Goal: Task Accomplishment & Management: Manage account settings

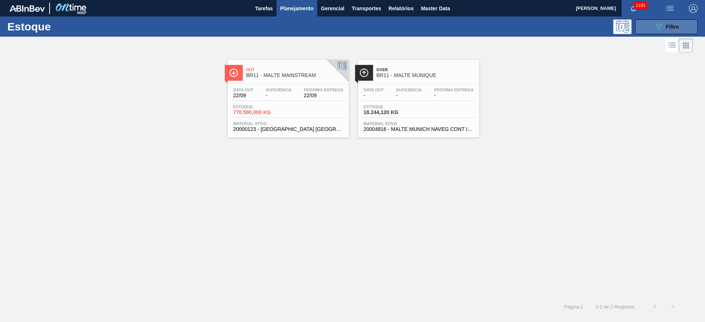
click at [666, 25] on span "Filtro" at bounding box center [672, 27] width 13 height 6
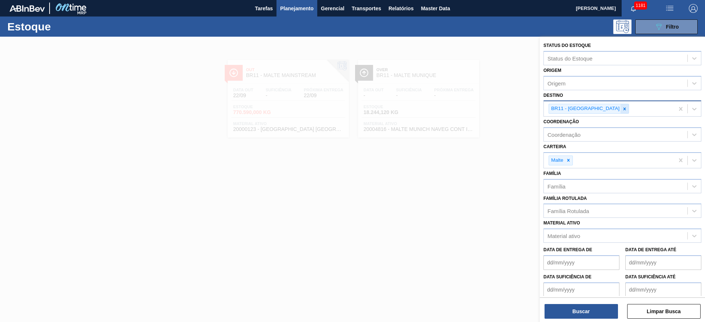
click at [622, 109] on icon at bounding box center [624, 108] width 5 height 5
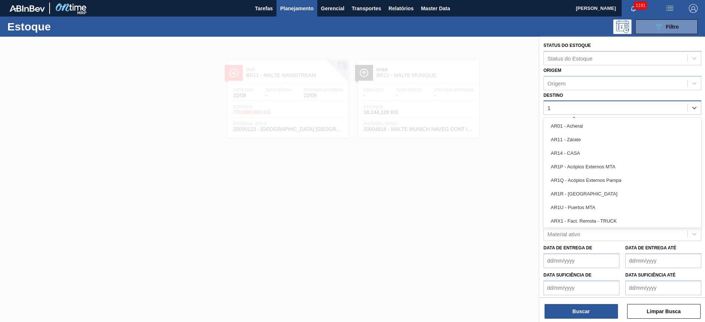
type input "19"
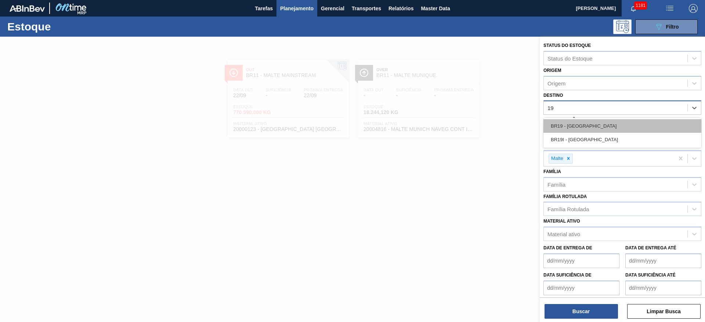
click at [568, 128] on div "BR19 - [GEOGRAPHIC_DATA]" at bounding box center [622, 126] width 158 height 14
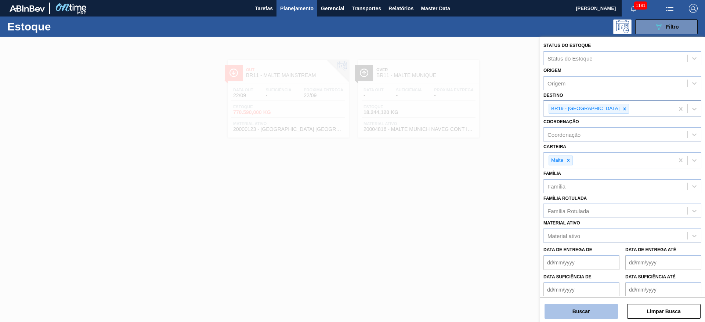
click at [573, 309] on button "Buscar" at bounding box center [580, 311] width 73 height 15
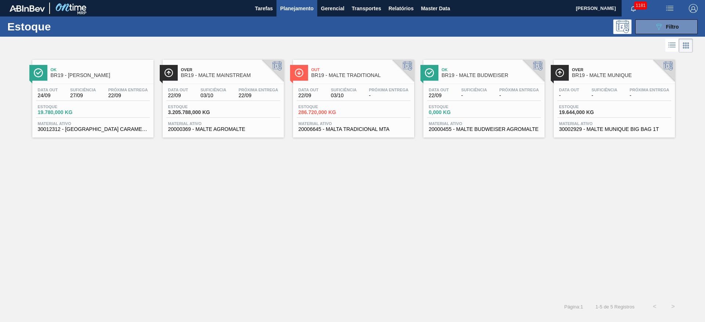
click at [190, 91] on div "Data [DATE] Suficiência 03/10 Próxima Entrega 22/09" at bounding box center [223, 94] width 114 height 13
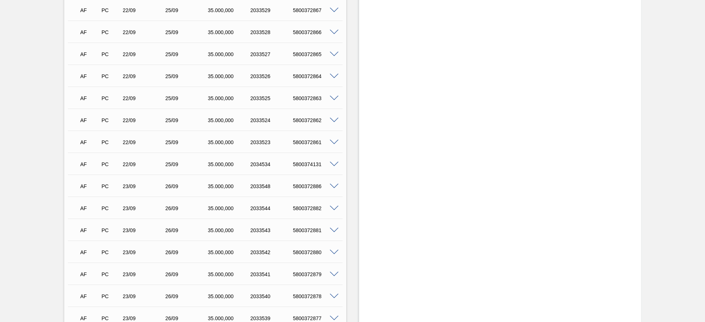
scroll to position [1266, 0]
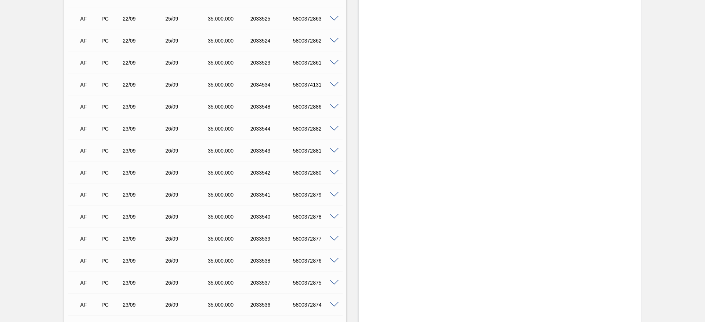
click at [334, 106] on span at bounding box center [334, 107] width 9 height 6
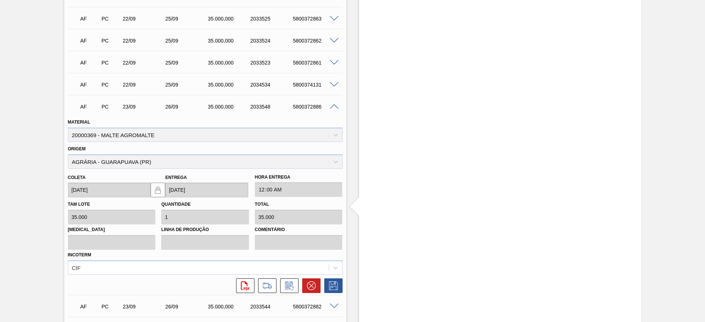
click at [309, 286] on icon at bounding box center [311, 285] width 9 height 9
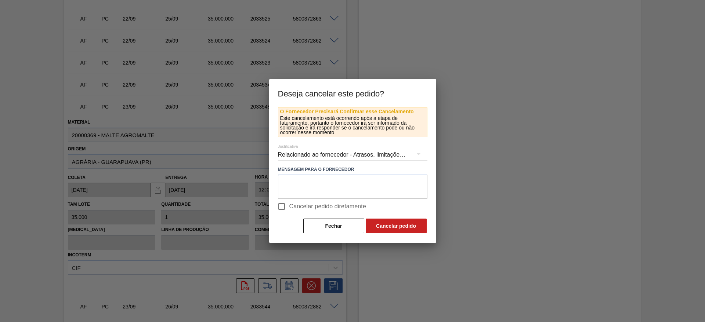
click at [281, 204] on input "Cancelar pedido diretamente" at bounding box center [281, 206] width 15 height 15
checkbox input "true"
click at [415, 229] on button "Cancelar pedido" at bounding box center [395, 226] width 61 height 15
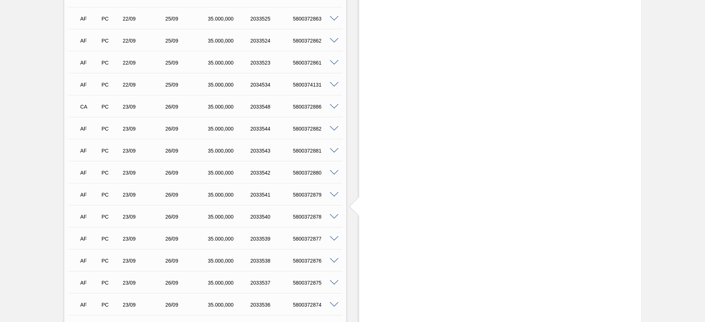
click at [333, 129] on span at bounding box center [334, 129] width 9 height 6
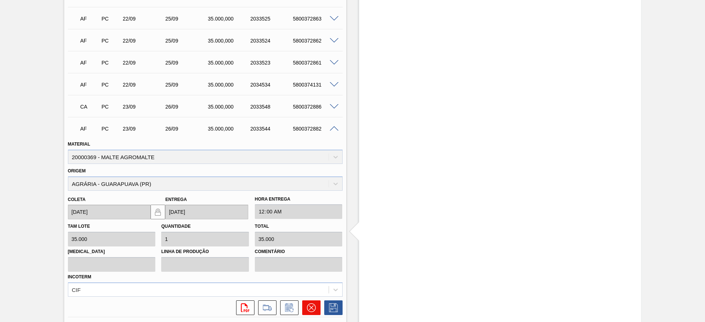
click at [310, 306] on icon at bounding box center [311, 307] width 9 height 9
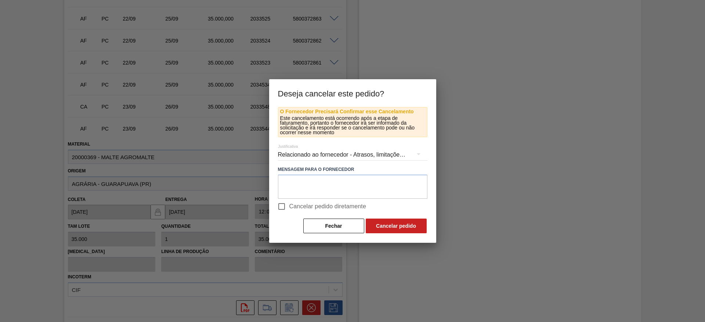
click at [283, 206] on input "Cancelar pedido diretamente" at bounding box center [281, 206] width 15 height 15
checkbox input "true"
click at [414, 235] on div "O Fornecedor Precisará Confirmar esse Cancelamento Este cancelamento está ocorr…" at bounding box center [352, 175] width 167 height 136
click at [405, 225] on button "Cancelar pedido" at bounding box center [395, 226] width 61 height 15
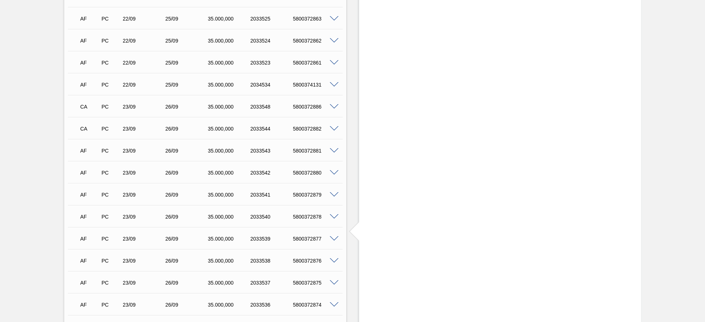
click at [335, 151] on span at bounding box center [334, 151] width 9 height 6
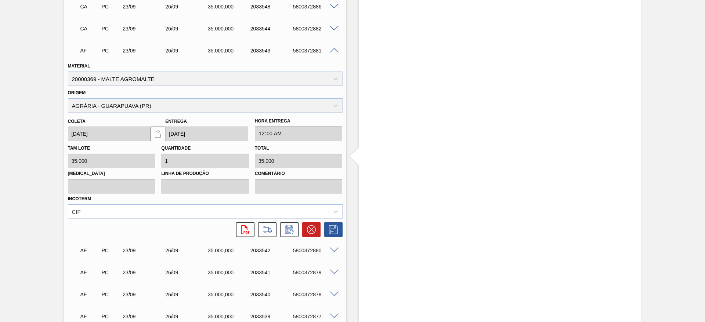
scroll to position [1376, 0]
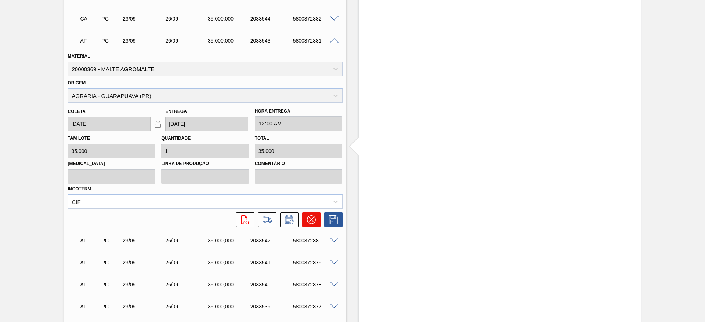
click at [310, 219] on icon at bounding box center [311, 220] width 4 height 4
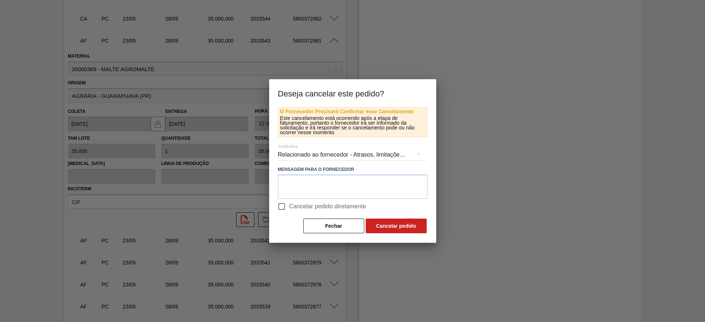
click at [279, 205] on input "Cancelar pedido diretamente" at bounding box center [281, 206] width 15 height 15
checkbox input "true"
click at [382, 219] on button "Cancelar pedido" at bounding box center [395, 226] width 61 height 15
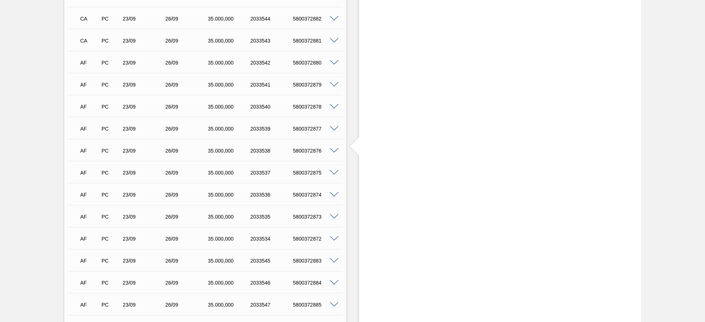
click at [332, 61] on span at bounding box center [334, 63] width 9 height 6
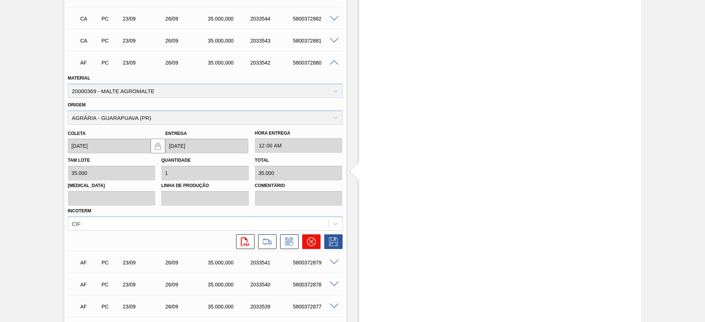
click at [310, 243] on icon at bounding box center [311, 241] width 9 height 9
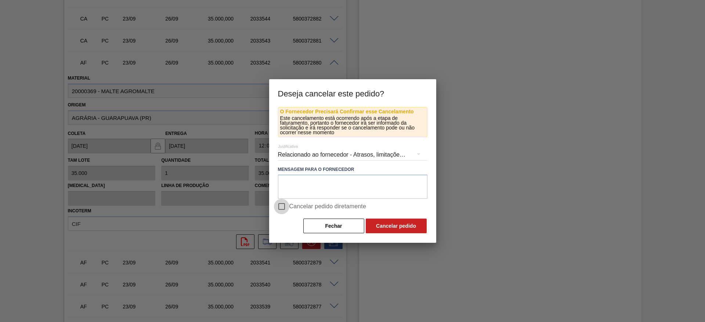
click at [279, 205] on input "Cancelar pedido diretamente" at bounding box center [281, 206] width 15 height 15
checkbox input "true"
click at [403, 230] on button "Cancelar pedido" at bounding box center [395, 226] width 61 height 15
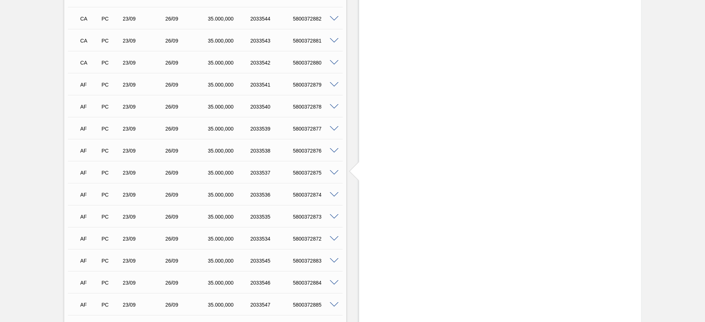
click at [332, 84] on span at bounding box center [334, 85] width 9 height 6
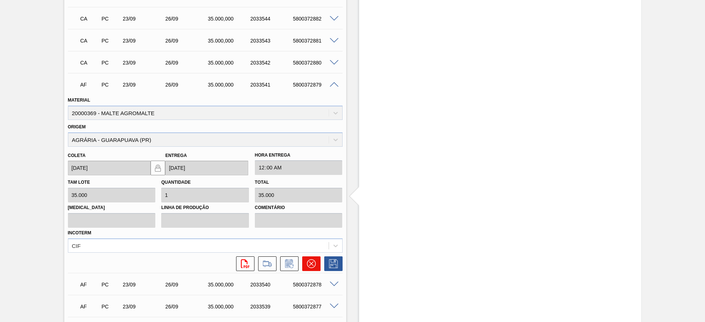
click at [307, 263] on icon at bounding box center [311, 263] width 9 height 9
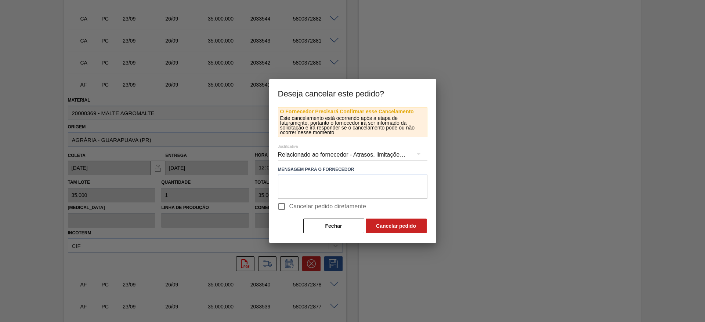
click at [283, 206] on input "Cancelar pedido diretamente" at bounding box center [281, 206] width 15 height 15
checkbox input "true"
click at [402, 226] on button "Cancelar pedido" at bounding box center [395, 226] width 61 height 15
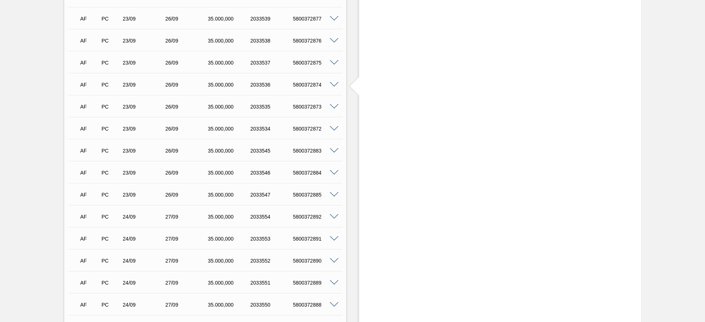
scroll to position [1596, 0]
click at [332, 105] on span at bounding box center [334, 107] width 9 height 6
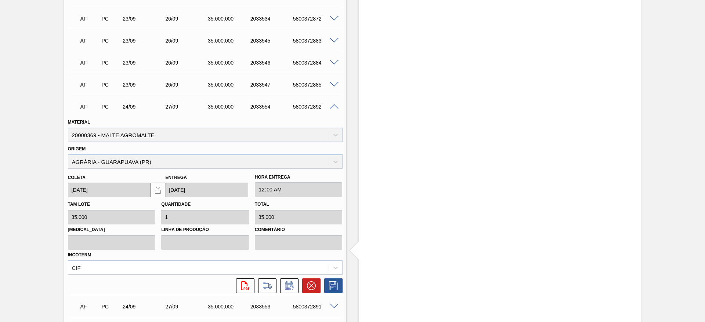
click at [310, 285] on icon at bounding box center [311, 286] width 4 height 4
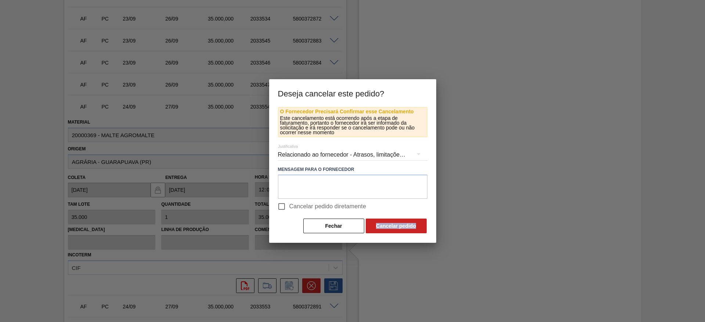
click at [310, 285] on div at bounding box center [352, 161] width 705 height 322
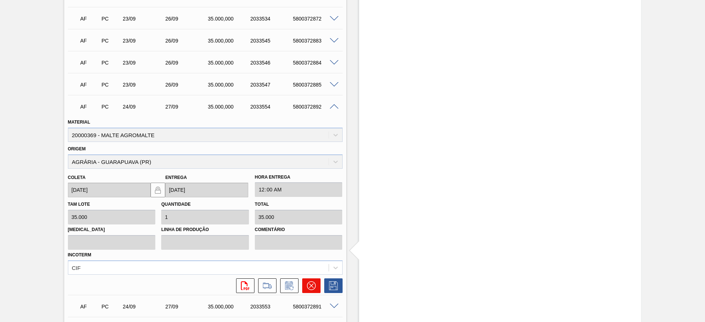
click at [316, 280] on button at bounding box center [311, 286] width 18 height 15
click at [309, 283] on icon at bounding box center [311, 285] width 9 height 9
click at [317, 277] on div "svg{fill:#ff0000}" at bounding box center [205, 284] width 280 height 18
click at [314, 283] on icon at bounding box center [310, 285] width 9 height 9
click at [335, 105] on span at bounding box center [334, 107] width 9 height 6
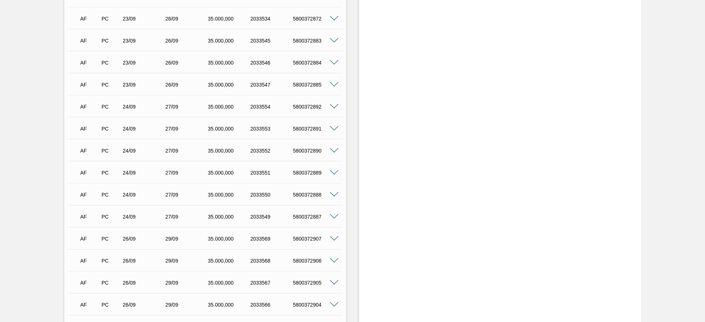
click at [331, 125] on div at bounding box center [335, 128] width 15 height 6
click at [334, 129] on span at bounding box center [334, 129] width 9 height 6
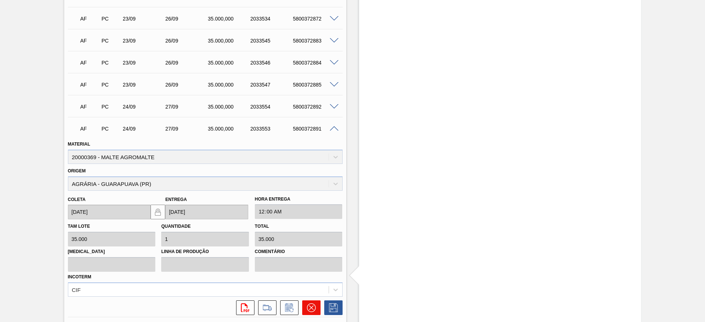
click at [312, 302] on button at bounding box center [311, 308] width 18 height 15
click at [311, 305] on icon at bounding box center [311, 307] width 9 height 9
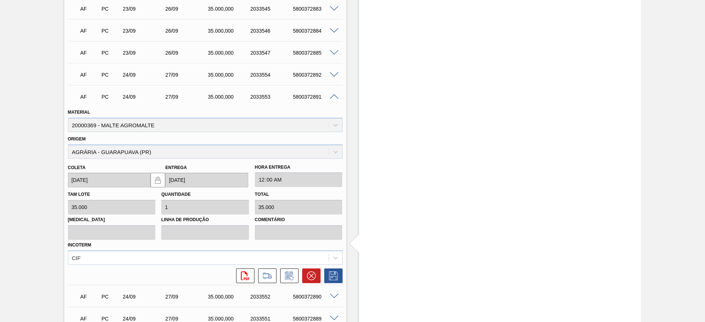
scroll to position [1651, 0]
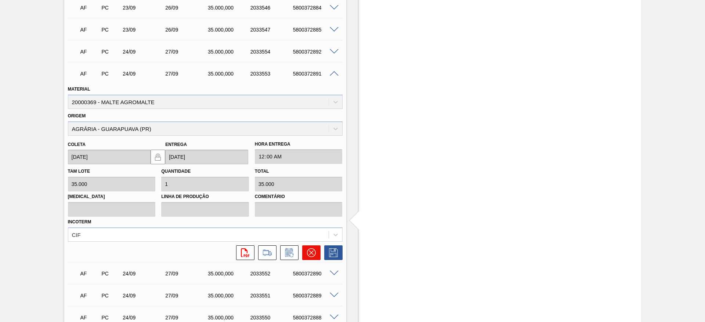
click at [309, 253] on icon at bounding box center [311, 252] width 9 height 9
click at [334, 74] on span at bounding box center [334, 74] width 9 height 6
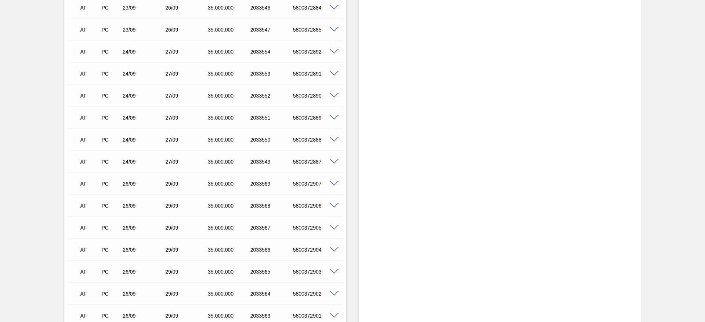
click at [332, 161] on span at bounding box center [334, 162] width 9 height 6
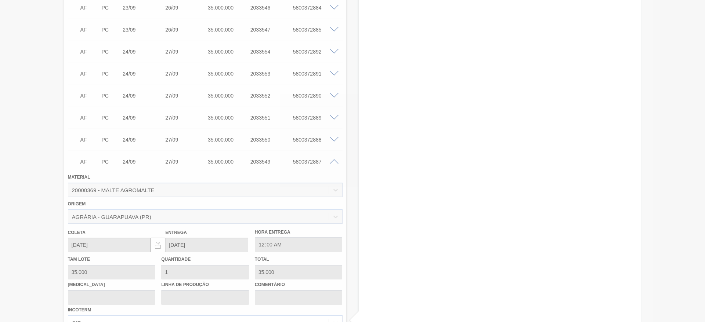
drag, startPoint x: 573, startPoint y: 105, endPoint x: 220, endPoint y: 15, distance: 363.9
click at [572, 105] on div at bounding box center [352, 161] width 705 height 322
click at [41, 92] on div at bounding box center [352, 161] width 705 height 322
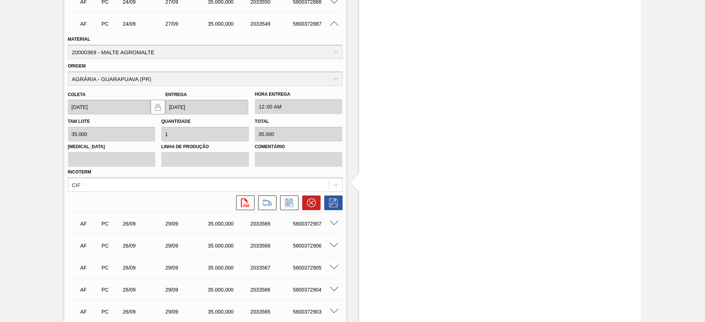
scroll to position [1816, 0]
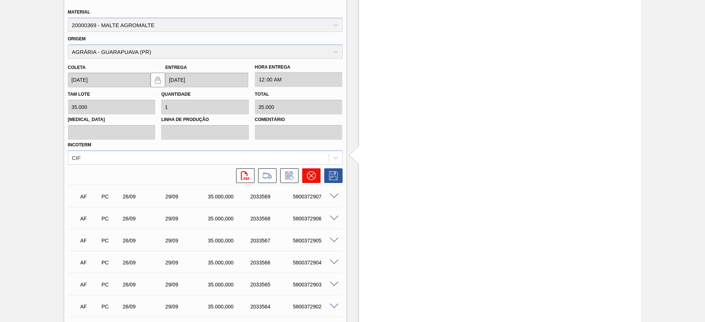
click at [306, 175] on button at bounding box center [311, 175] width 18 height 15
click at [312, 175] on icon at bounding box center [311, 175] width 9 height 9
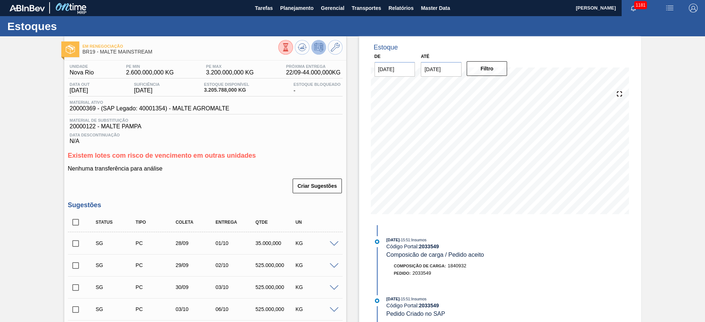
scroll to position [0, 0]
click at [84, 105] on span "Material ativo" at bounding box center [150, 103] width 160 height 4
click at [84, 108] on span "20000369 - (SAP Legado: 40001354) - MALTE AGROMALTE" at bounding box center [150, 109] width 160 height 7
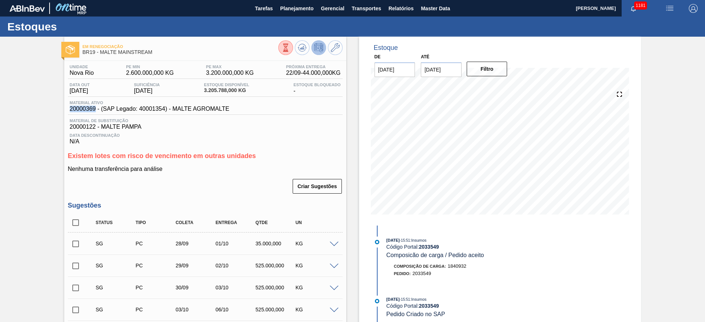
copy span "20000369"
click at [292, 11] on span "Planejamento" at bounding box center [296, 8] width 33 height 9
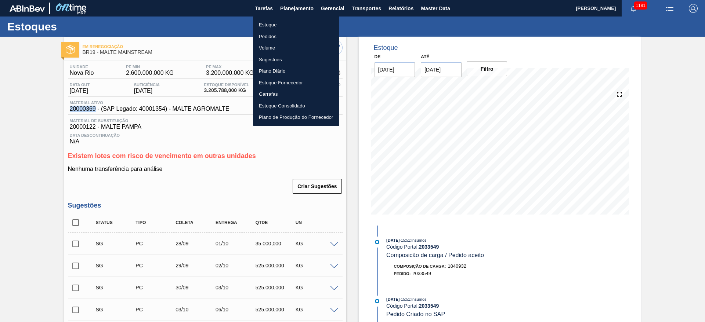
click at [265, 35] on li "Pedidos" at bounding box center [296, 37] width 86 height 12
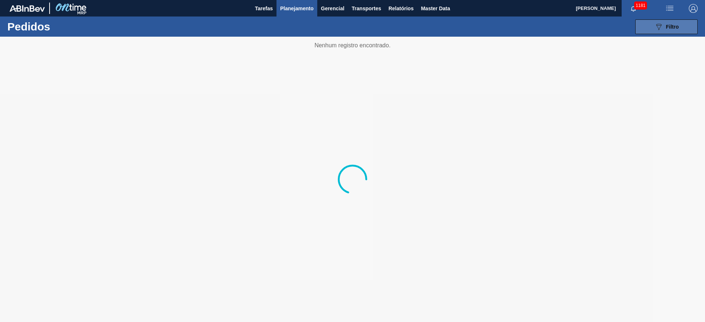
click at [662, 32] on button "089F7B8B-B2A5-4AFE-B5C0-19BA573D28AC Filtro" at bounding box center [666, 26] width 62 height 15
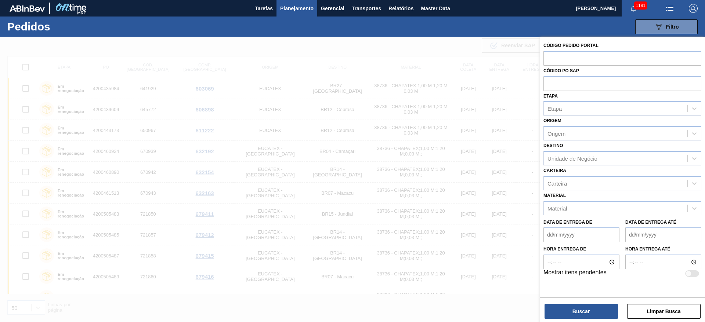
click at [566, 215] on div "Data de Entrega de Data de Entrega até" at bounding box center [622, 228] width 164 height 27
click at [572, 210] on div "Material" at bounding box center [614, 208] width 143 height 11
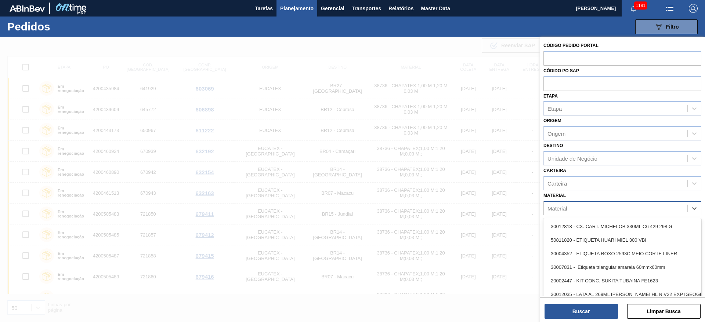
paste input "20000369"
type input "20000369"
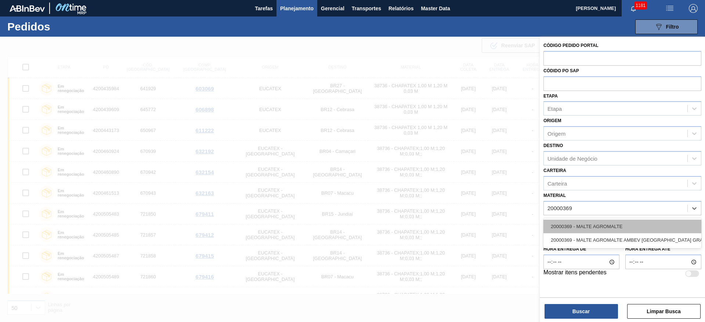
click at [572, 225] on div "20000369 - MALTE AGROMALTE" at bounding box center [622, 227] width 158 height 14
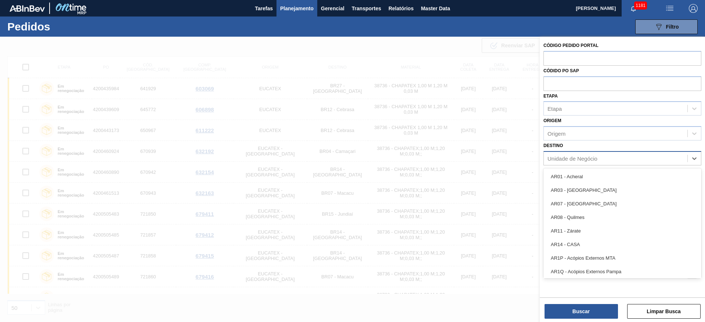
click at [556, 157] on div "Unidade de Negócio" at bounding box center [572, 158] width 50 height 6
type input "19"
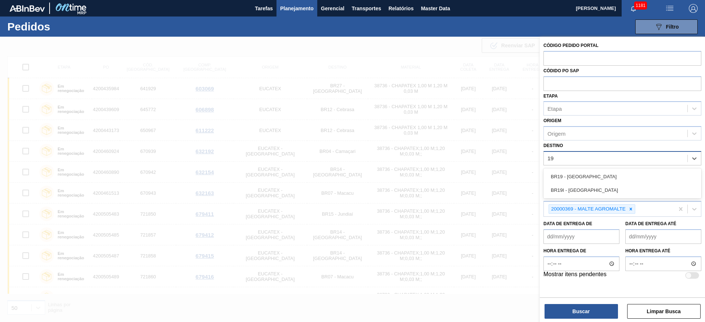
drag, startPoint x: 563, startPoint y: 178, endPoint x: 564, endPoint y: 193, distance: 14.7
click at [563, 178] on div "BR19 - [GEOGRAPHIC_DATA]" at bounding box center [622, 177] width 158 height 14
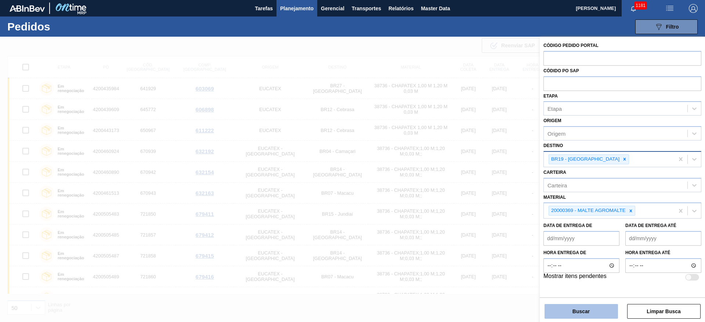
click at [571, 312] on button "Buscar" at bounding box center [580, 311] width 73 height 15
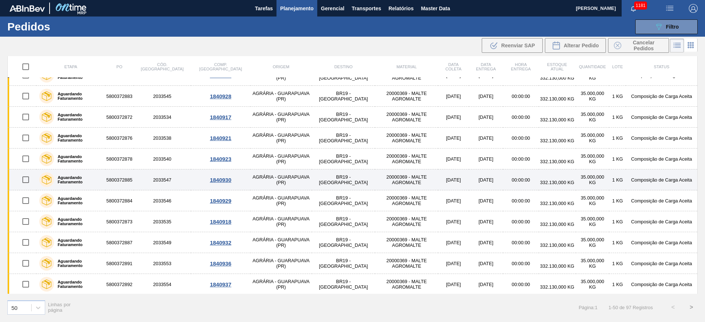
scroll to position [830, 0]
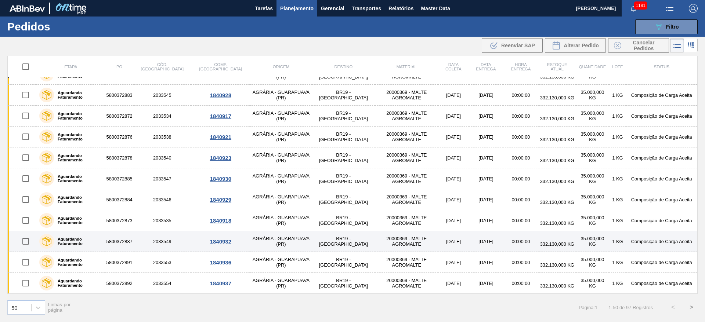
click at [23, 240] on input "checkbox" at bounding box center [25, 241] width 15 height 15
checkbox input "true"
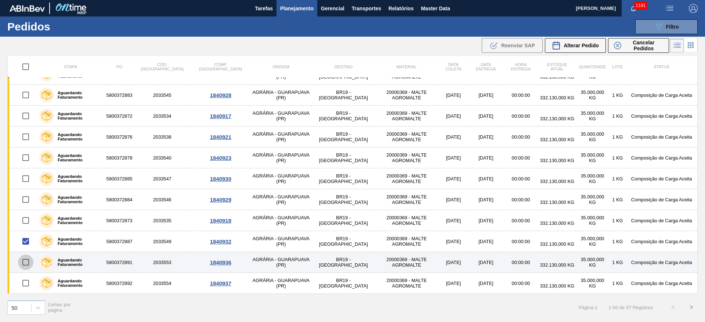
click at [26, 264] on input "checkbox" at bounding box center [25, 262] width 15 height 15
checkbox input "true"
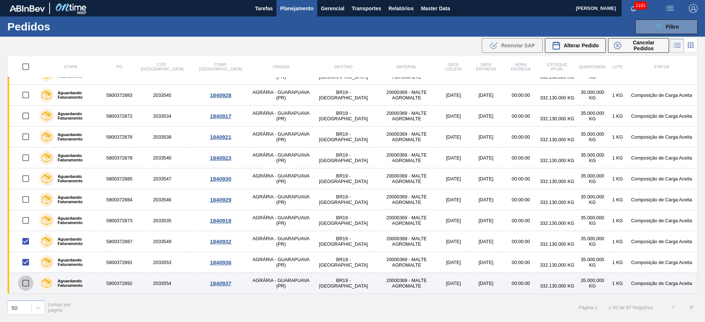
click at [25, 285] on input "checkbox" at bounding box center [25, 283] width 15 height 15
checkbox input "true"
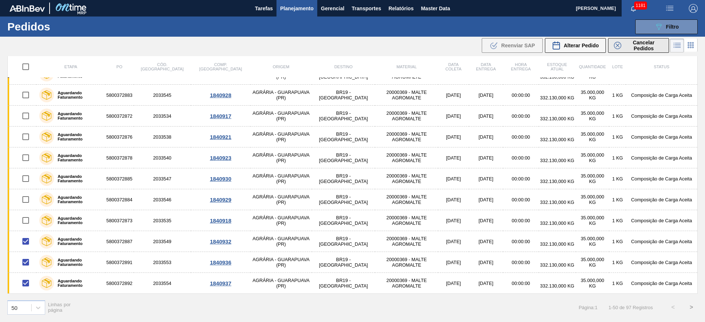
click at [636, 43] on span "Cancelar Pedidos" at bounding box center [643, 46] width 39 height 12
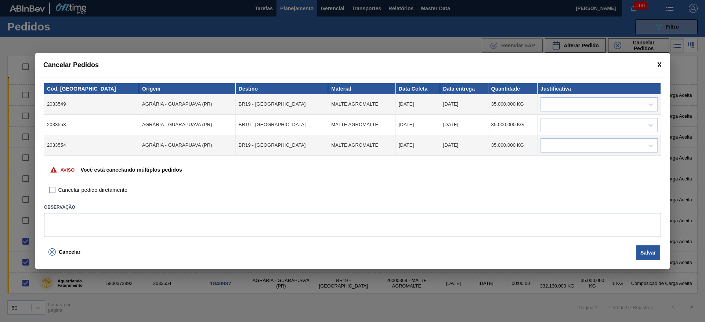
click at [52, 191] on input "Cancelar pedido diretamente" at bounding box center [52, 190] width 12 height 12
checkbox input "true"
click at [580, 96] on td at bounding box center [598, 104] width 123 height 21
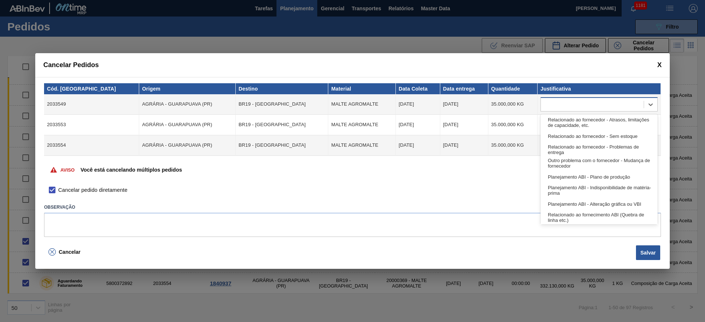
click at [582, 103] on div at bounding box center [591, 104] width 103 height 11
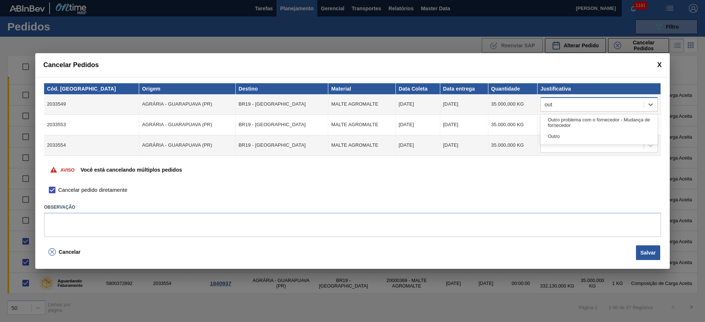
type input "outr"
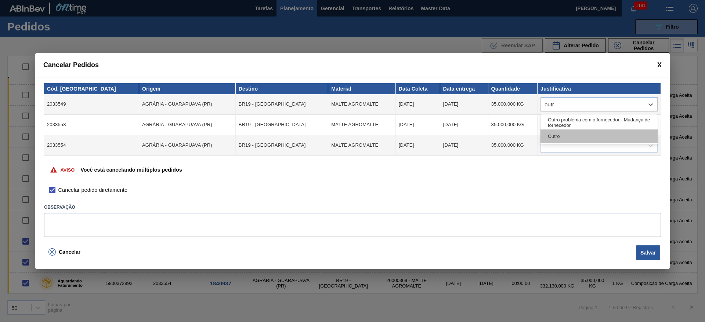
click at [564, 135] on div "Outro" at bounding box center [598, 137] width 117 height 14
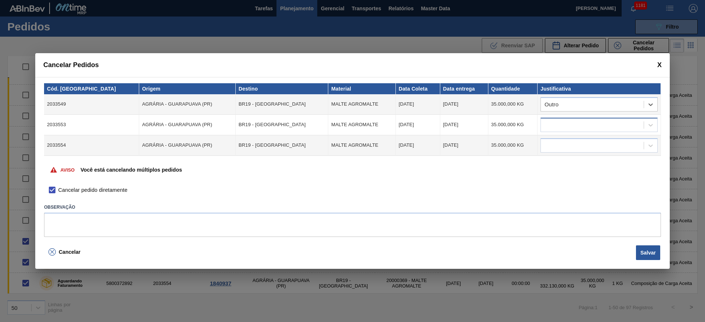
click at [552, 128] on div at bounding box center [591, 125] width 103 height 11
type input "outro"
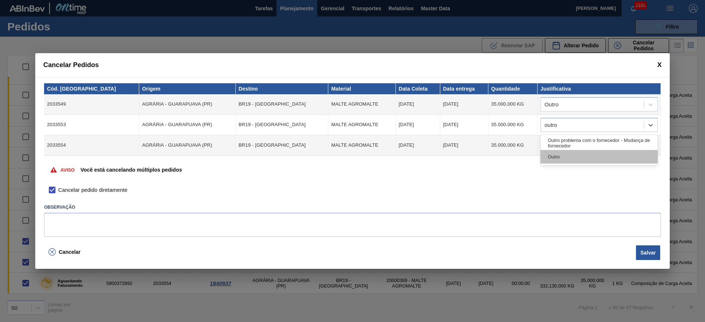
click at [557, 155] on div "Outro" at bounding box center [598, 157] width 117 height 14
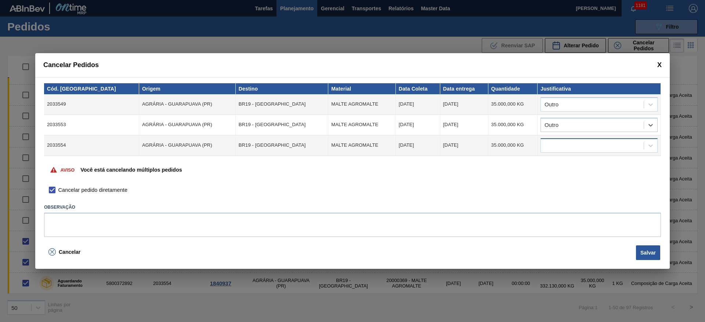
click at [556, 143] on div at bounding box center [591, 145] width 103 height 11
type input "outro"
drag, startPoint x: 563, startPoint y: 174, endPoint x: 560, endPoint y: 160, distance: 14.6
click at [563, 175] on div "Outro" at bounding box center [598, 178] width 117 height 14
click at [640, 251] on button "Salvar" at bounding box center [648, 252] width 24 height 15
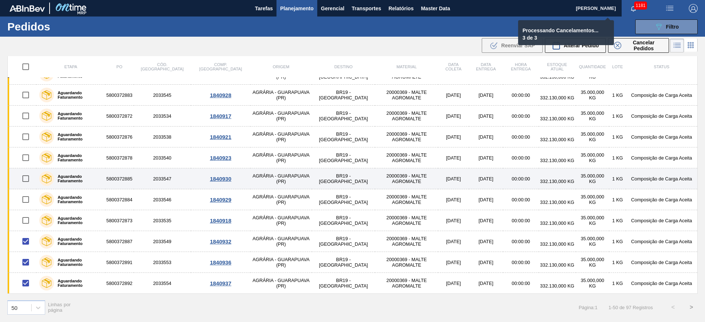
checkbox input "false"
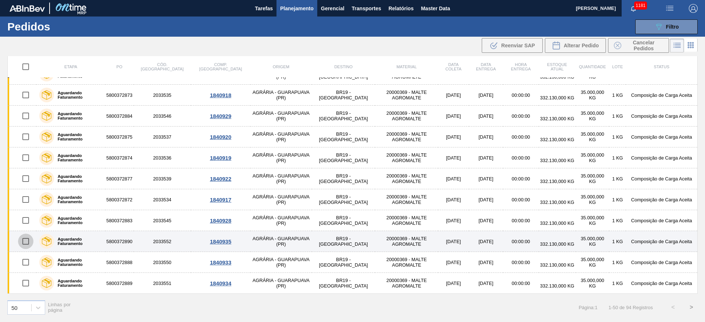
click at [30, 243] on input "checkbox" at bounding box center [25, 241] width 15 height 15
checkbox input "true"
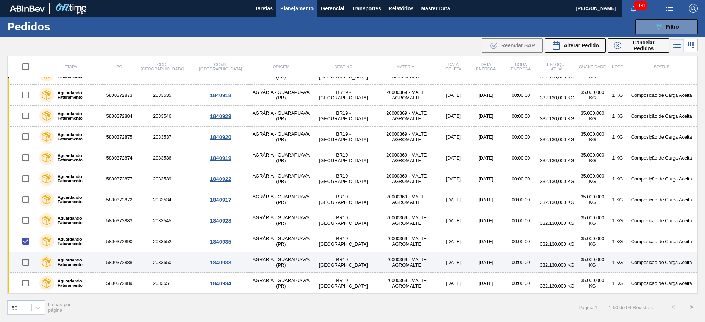
click at [26, 262] on input "checkbox" at bounding box center [25, 262] width 15 height 15
checkbox input "true"
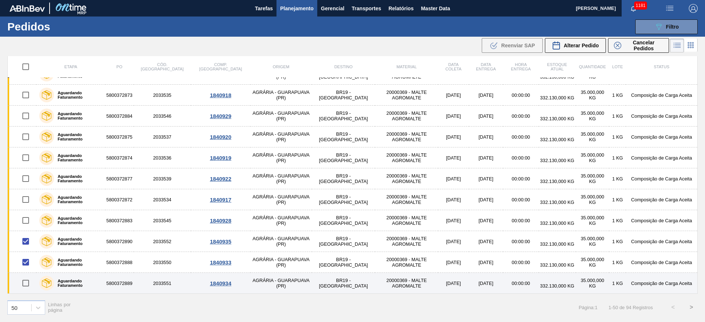
click at [25, 283] on input "checkbox" at bounding box center [25, 283] width 15 height 15
checkbox input "true"
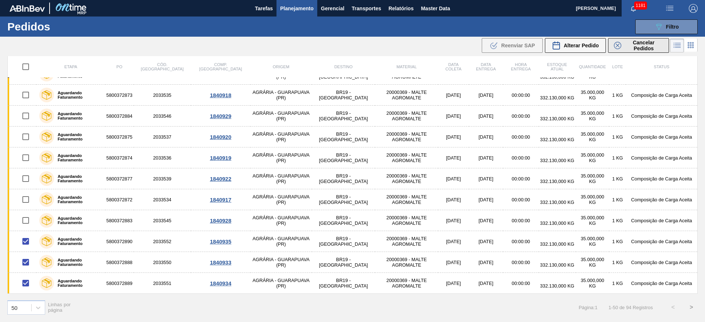
click at [636, 44] on span "Cancelar Pedidos" at bounding box center [643, 46] width 39 height 12
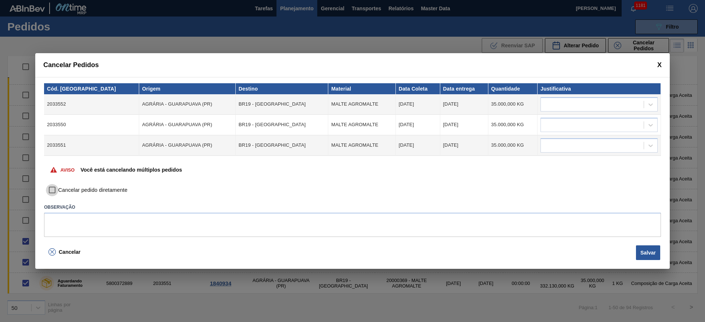
click at [53, 186] on input "Cancelar pedido diretamente" at bounding box center [52, 190] width 12 height 12
checkbox input "true"
click at [554, 102] on div at bounding box center [591, 104] width 103 height 11
type input "ou"
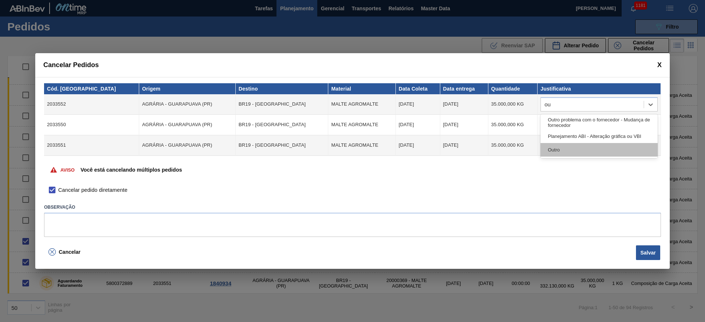
click at [566, 152] on div "Outro" at bounding box center [598, 150] width 117 height 14
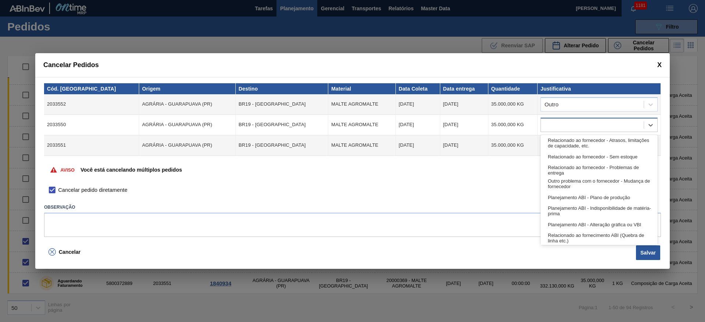
click at [555, 131] on div at bounding box center [598, 125] width 117 height 14
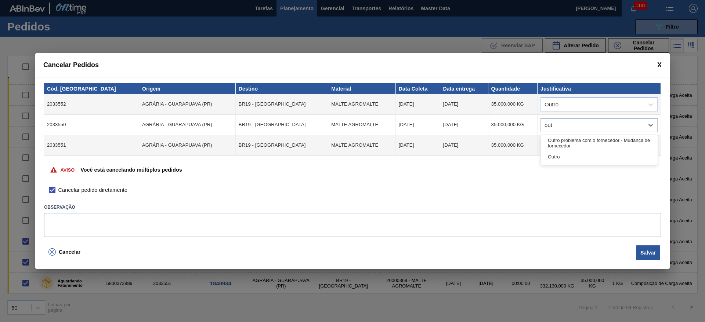
type input "outr"
click at [567, 158] on div "Outro" at bounding box center [598, 157] width 117 height 14
click at [564, 144] on div at bounding box center [591, 145] width 103 height 11
type input "ou"
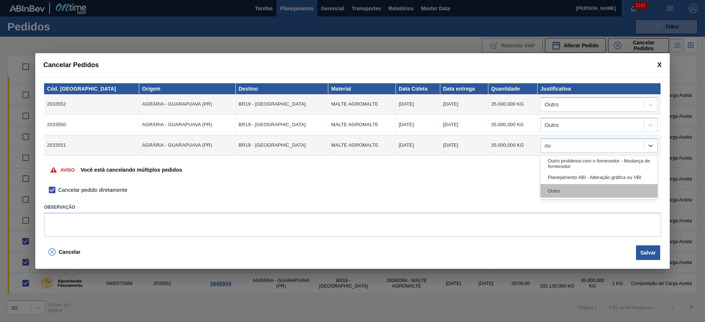
click at [549, 193] on div "Outro" at bounding box center [598, 191] width 117 height 14
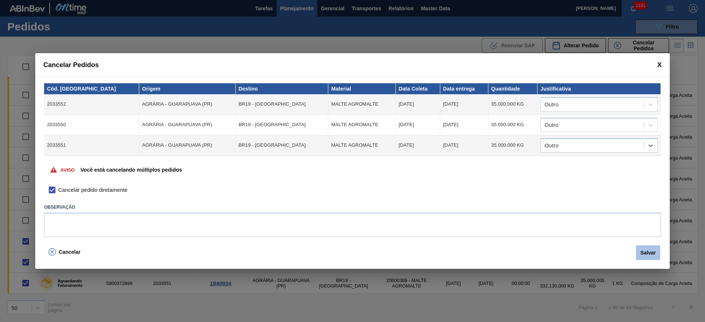
click at [644, 254] on button "Salvar" at bounding box center [648, 252] width 24 height 15
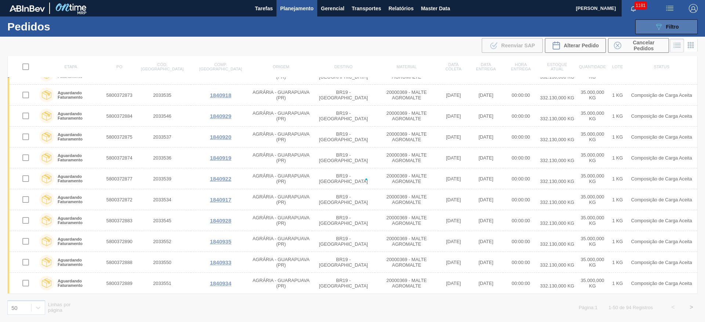
checkbox input "false"
click at [669, 26] on span "Filtro" at bounding box center [672, 27] width 13 height 6
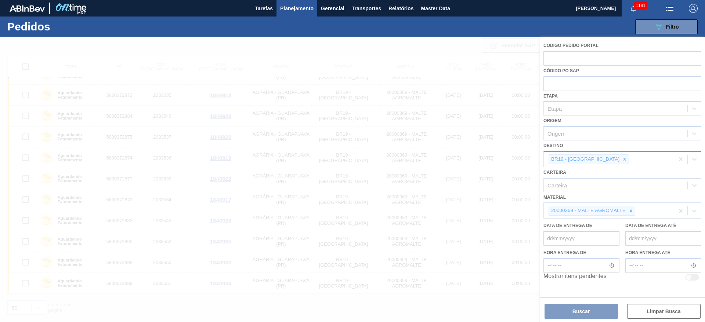
click at [594, 157] on div at bounding box center [352, 179] width 705 height 285
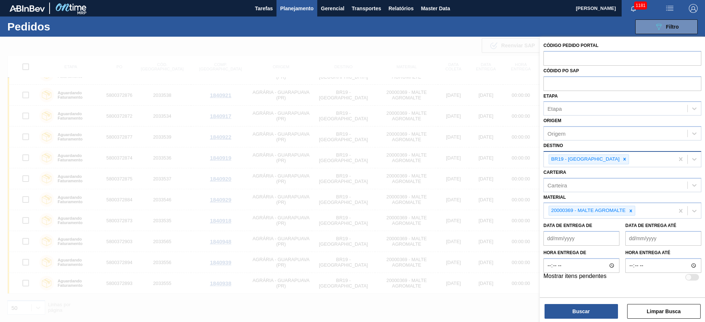
scroll to position [809, 0]
click at [622, 157] on icon at bounding box center [624, 159] width 5 height 5
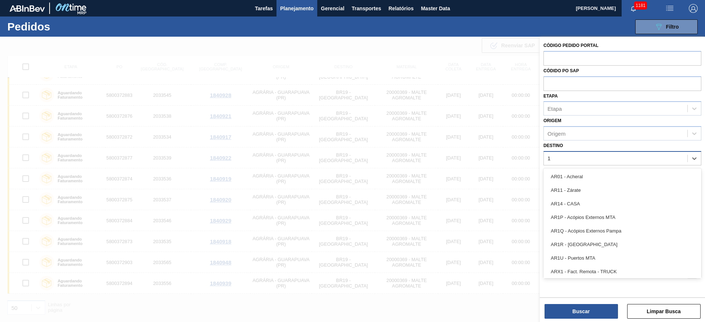
type input "13"
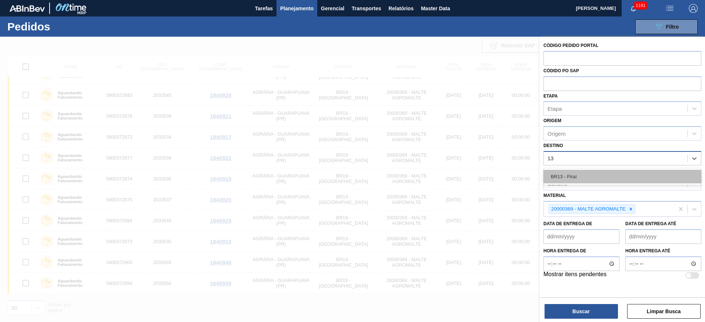
click at [583, 172] on div "BR13 - Piraí" at bounding box center [622, 177] width 158 height 14
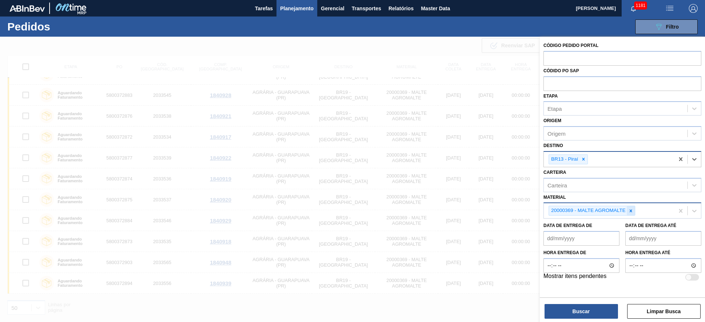
click at [630, 212] on icon at bounding box center [630, 210] width 5 height 5
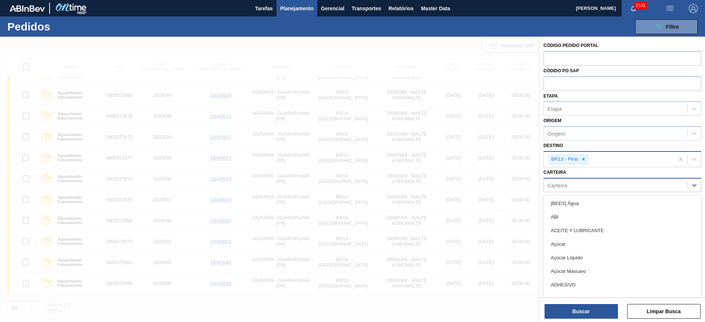
click at [560, 180] on div "Carteira" at bounding box center [614, 185] width 143 height 11
type input "malte"
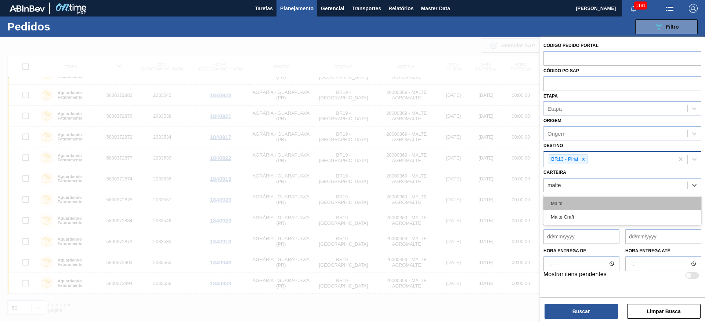
click at [580, 203] on div "Malte" at bounding box center [622, 204] width 158 height 14
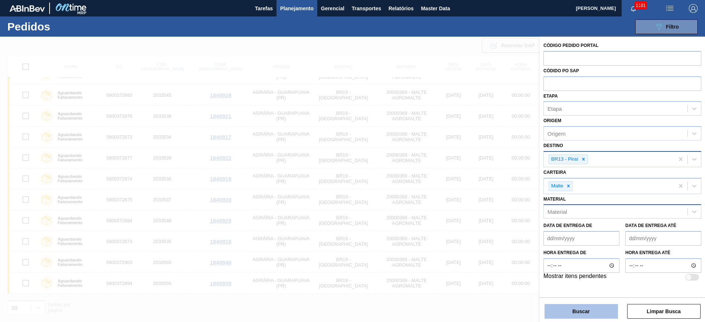
click at [565, 306] on button "Buscar" at bounding box center [580, 311] width 73 height 15
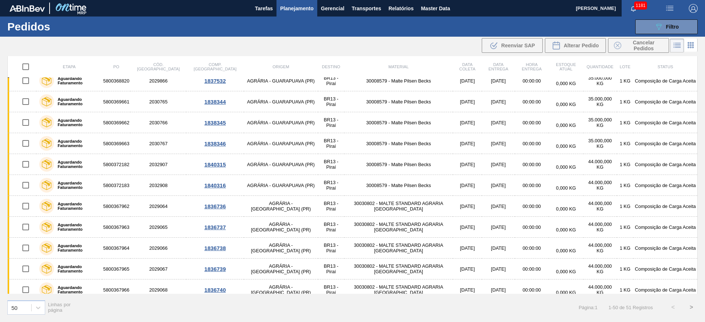
scroll to position [0, 0]
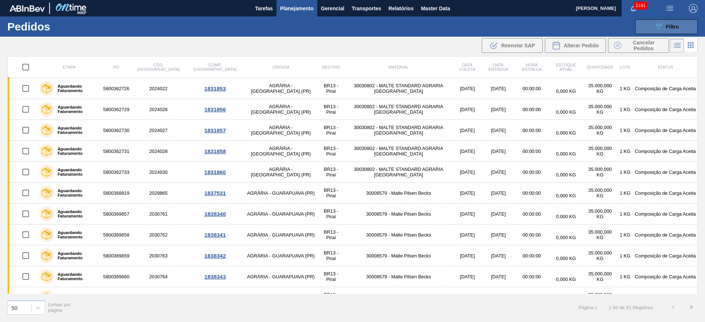
click at [676, 21] on button "089F7B8B-B2A5-4AFE-B5C0-19BA573D28AC Filtro" at bounding box center [666, 26] width 62 height 15
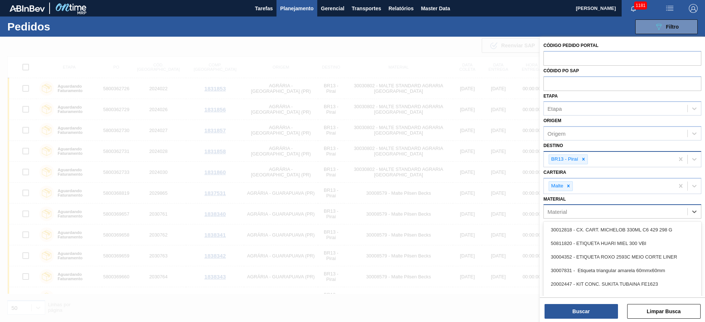
click at [558, 208] on div "Material" at bounding box center [614, 212] width 143 height 11
paste input "30008579"
type input "30008579"
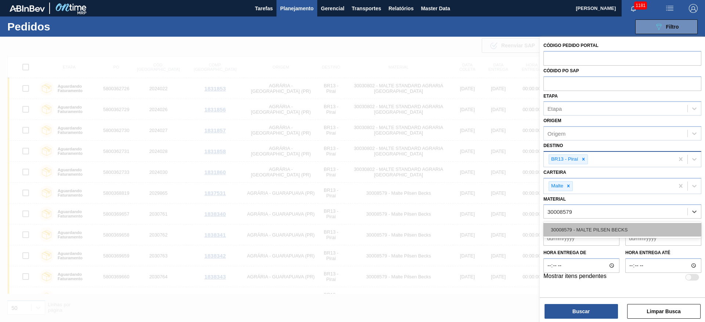
click at [571, 229] on div "30008579 - MALTE PILSEN BECKS" at bounding box center [622, 230] width 158 height 14
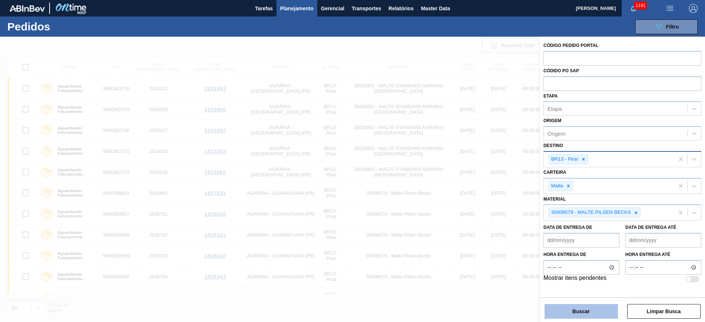
click at [574, 312] on button "Buscar" at bounding box center [580, 311] width 73 height 15
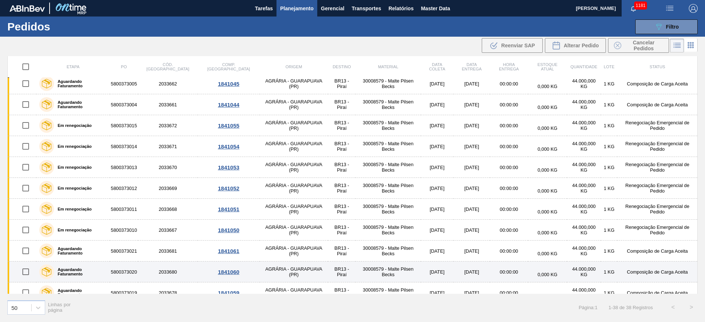
scroll to position [524, 0]
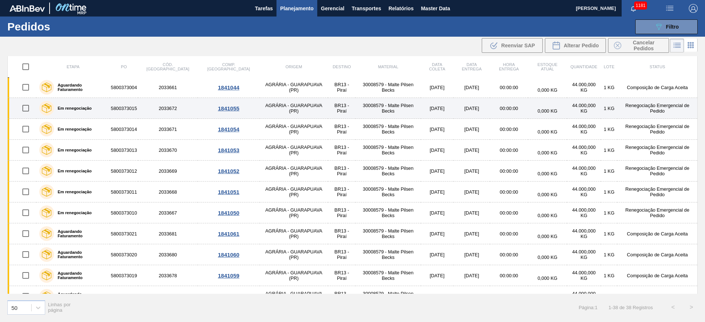
click at [25, 108] on input "checkbox" at bounding box center [25, 108] width 15 height 15
checkbox input "true"
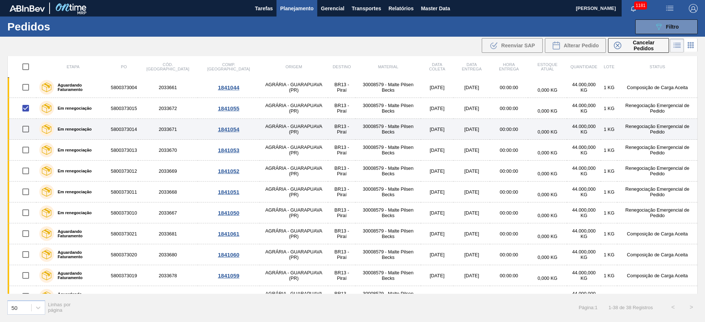
click at [26, 129] on input "checkbox" at bounding box center [25, 128] width 15 height 15
checkbox input "true"
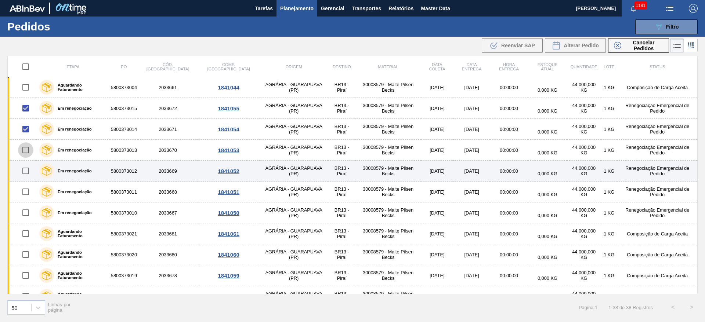
drag, startPoint x: 27, startPoint y: 148, endPoint x: 21, endPoint y: 167, distance: 19.3
click at [27, 149] on input "checkbox" at bounding box center [25, 149] width 15 height 15
checkbox input "true"
click at [26, 171] on input "checkbox" at bounding box center [25, 170] width 15 height 15
checkbox input "true"
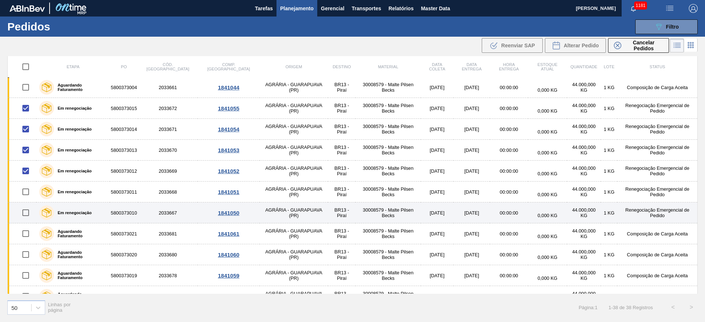
drag, startPoint x: 23, startPoint y: 190, endPoint x: 24, endPoint y: 209, distance: 19.1
click at [24, 190] on input "checkbox" at bounding box center [25, 191] width 15 height 15
checkbox input "true"
click at [28, 214] on input "checkbox" at bounding box center [25, 212] width 15 height 15
checkbox input "true"
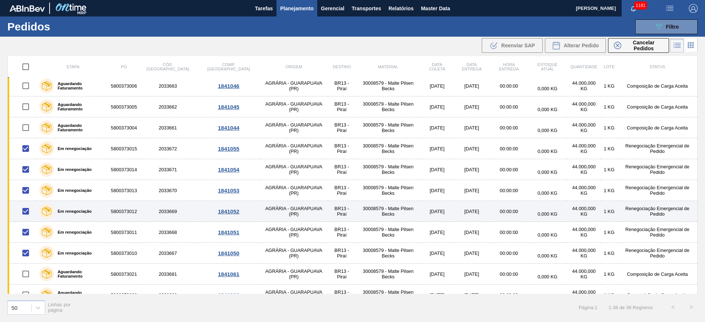
scroll to position [469, 0]
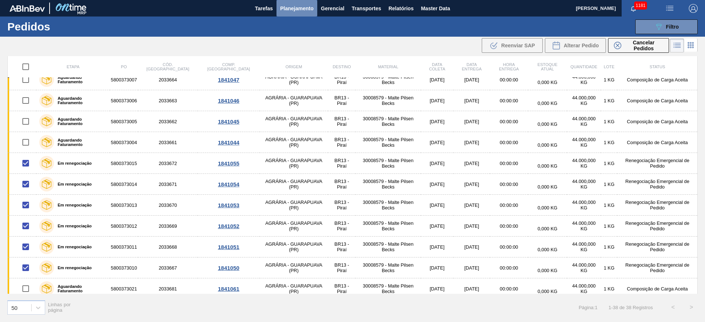
click at [301, 8] on span "Planejamento" at bounding box center [296, 8] width 33 height 9
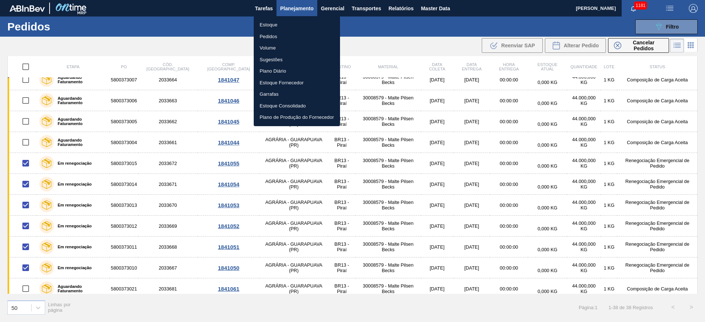
click at [267, 22] on li "Estoque" at bounding box center [297, 25] width 86 height 12
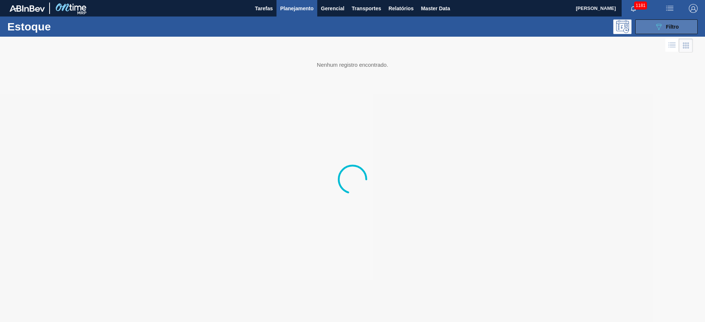
click at [660, 29] on icon "089F7B8B-B2A5-4AFE-B5C0-19BA573D28AC" at bounding box center [658, 26] width 9 height 9
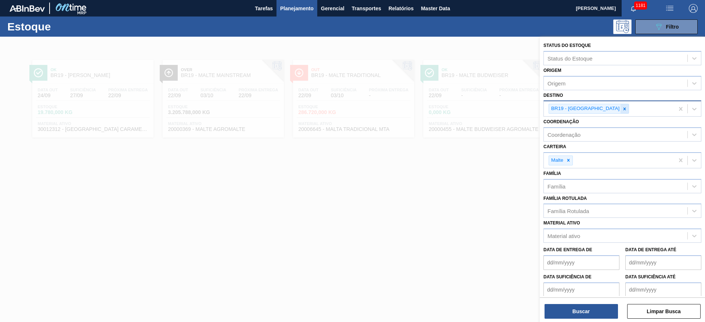
click at [620, 110] on div at bounding box center [624, 108] width 8 height 9
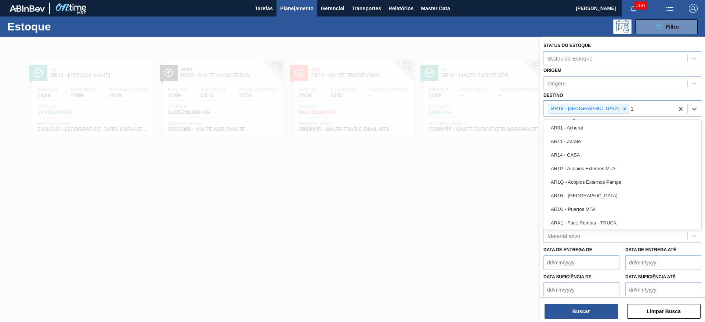
type input "13"
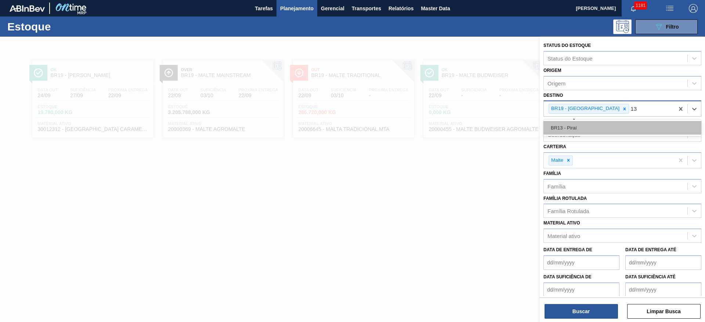
click at [587, 130] on div "BR13 - Piraí" at bounding box center [622, 128] width 158 height 14
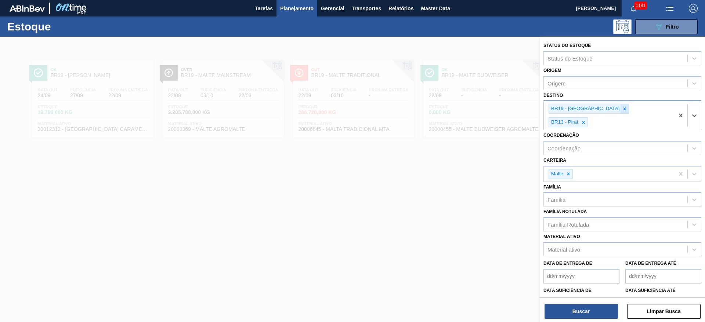
click at [622, 108] on icon at bounding box center [624, 108] width 5 height 5
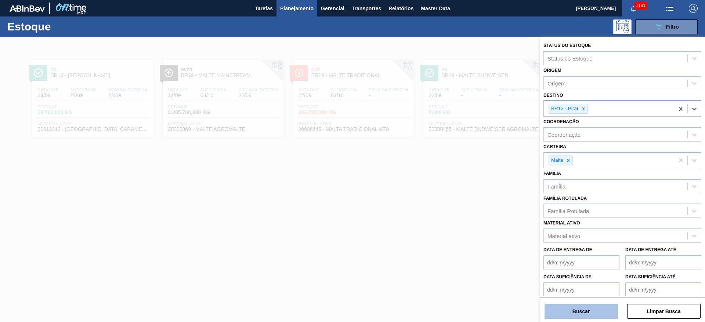
click at [589, 313] on button "Buscar" at bounding box center [580, 311] width 73 height 15
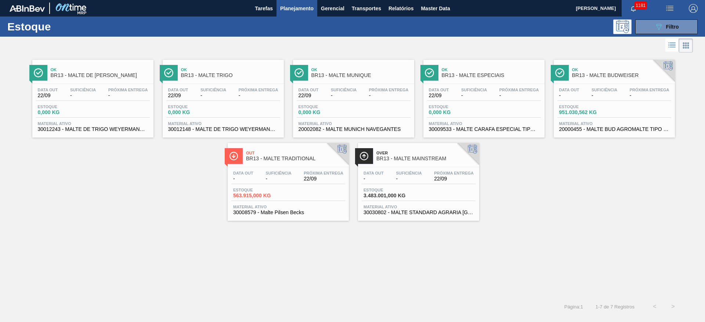
click at [260, 177] on div "Data out - Suficiência - Próxima Entrega 22/09" at bounding box center [288, 177] width 114 height 13
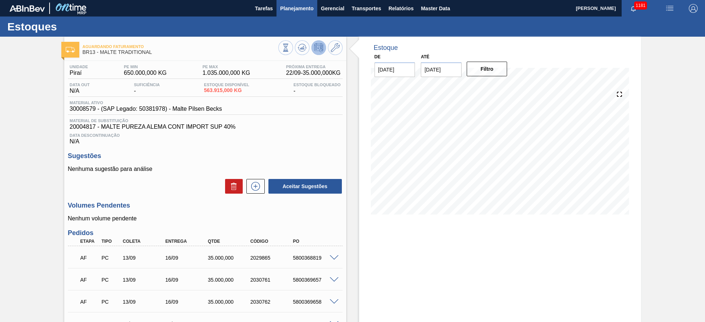
click at [296, 10] on span "Planejamento" at bounding box center [296, 8] width 33 height 9
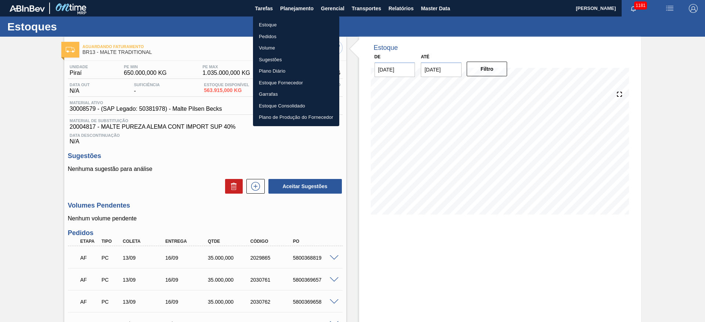
click at [266, 34] on li "Pedidos" at bounding box center [296, 37] width 86 height 12
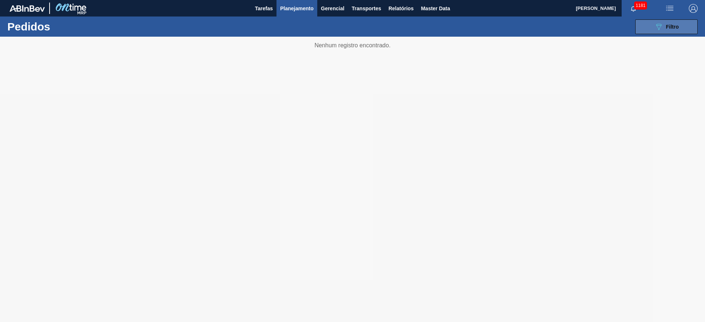
click at [660, 29] on icon "089F7B8B-B2A5-4AFE-B5C0-19BA573D28AC" at bounding box center [658, 26] width 9 height 9
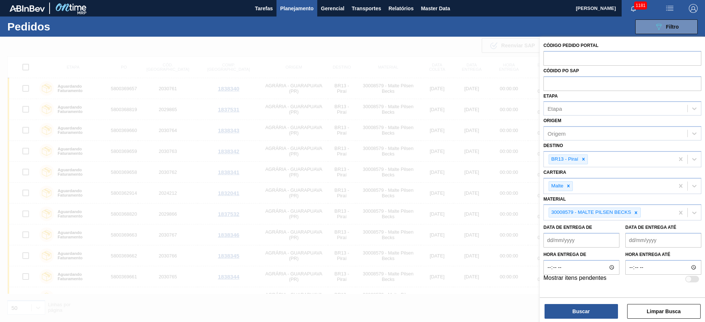
click at [199, 43] on div at bounding box center [352, 198] width 705 height 322
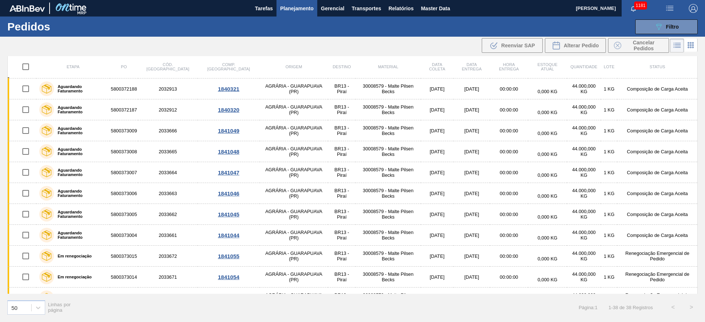
scroll to position [359, 0]
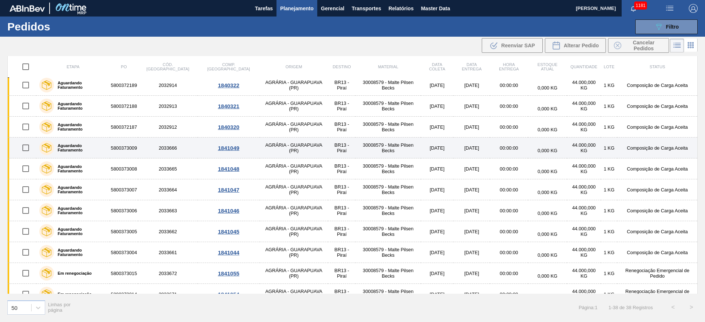
click at [25, 148] on input "checkbox" at bounding box center [25, 147] width 15 height 15
checkbox input "true"
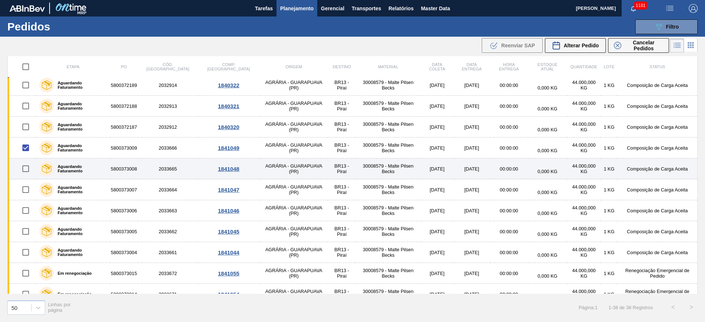
click at [24, 168] on input "checkbox" at bounding box center [25, 168] width 15 height 15
checkbox input "true"
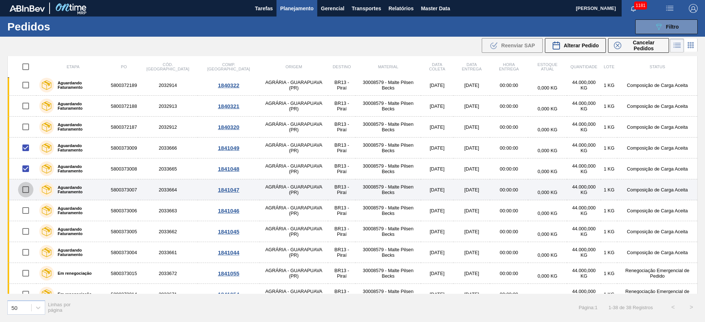
click at [25, 192] on input "checkbox" at bounding box center [25, 189] width 15 height 15
checkbox input "true"
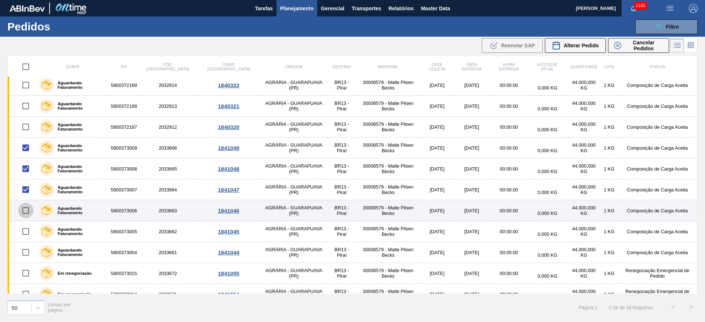
click at [25, 210] on input "checkbox" at bounding box center [25, 210] width 15 height 15
checkbox input "true"
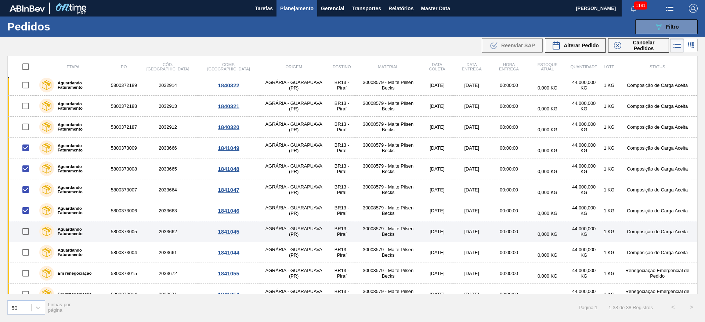
click at [26, 230] on input "checkbox" at bounding box center [25, 231] width 15 height 15
checkbox input "true"
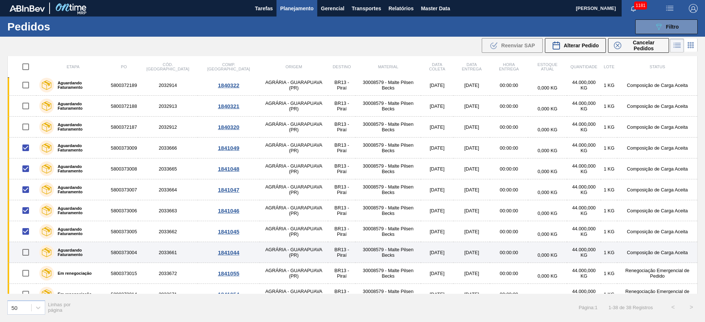
click at [26, 256] on input "checkbox" at bounding box center [25, 252] width 15 height 15
checkbox input "true"
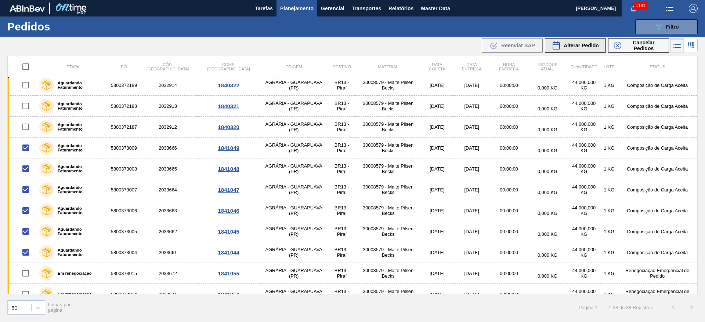
click at [578, 44] on span "Alterar Pedido" at bounding box center [580, 46] width 35 height 6
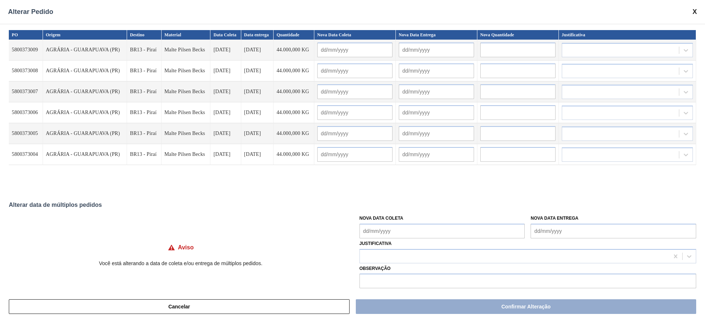
click at [367, 229] on Coleta "Nova Data Coleta" at bounding box center [441, 231] width 165 height 15
click at [399, 139] on div "setembro 2025" at bounding box center [404, 138] width 88 height 6
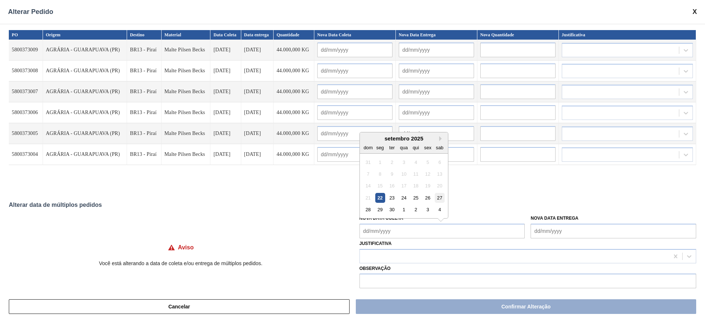
click at [436, 199] on div "27" at bounding box center [439, 198] width 10 height 10
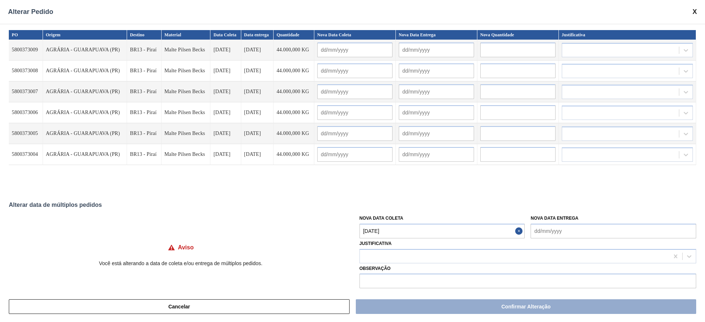
type Coleta "[DATE]"
type input "[DATE]"
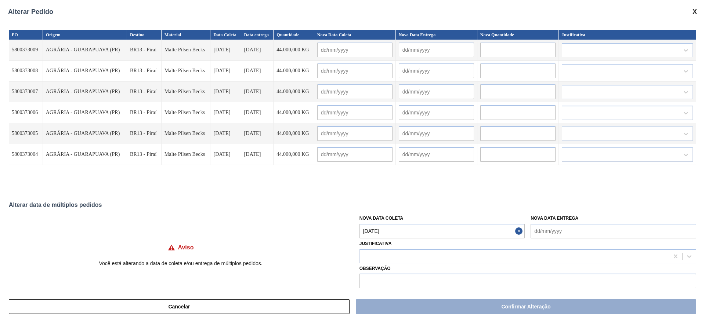
type input "[DATE]"
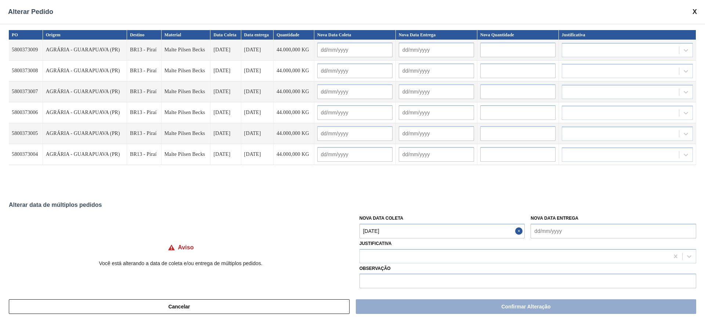
type input "[DATE]"
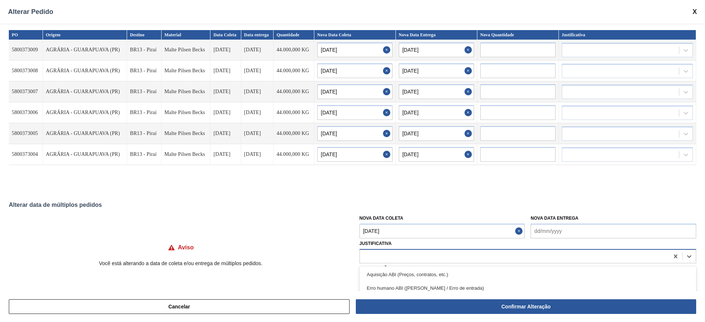
click at [373, 258] on div at bounding box center [514, 256] width 309 height 11
type input "outr"
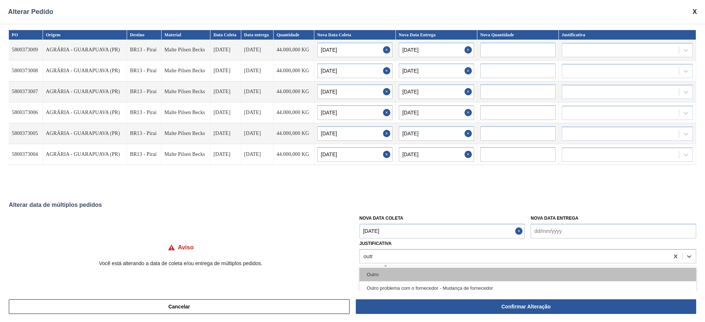
click at [360, 275] on div "Outro" at bounding box center [527, 275] width 336 height 14
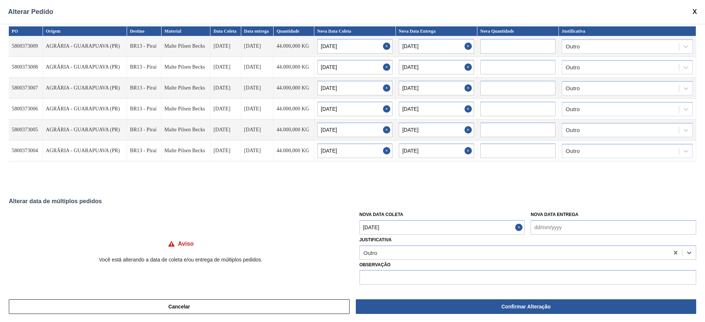
scroll to position [6, 0]
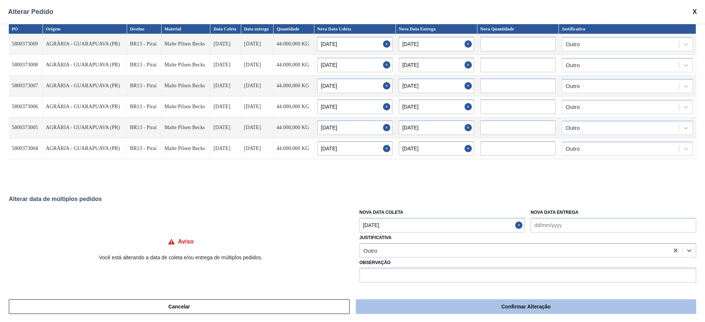
click at [480, 306] on button "Confirmar Alteração" at bounding box center [526, 306] width 340 height 15
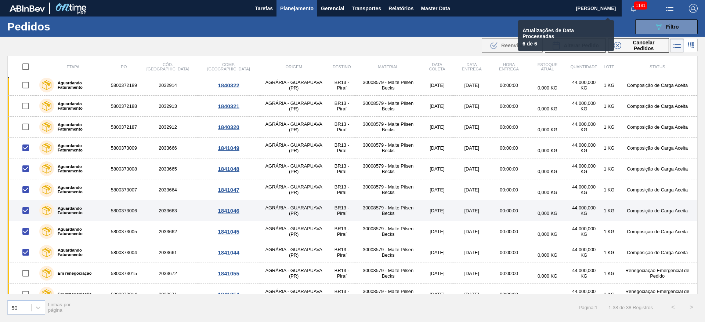
checkbox input "false"
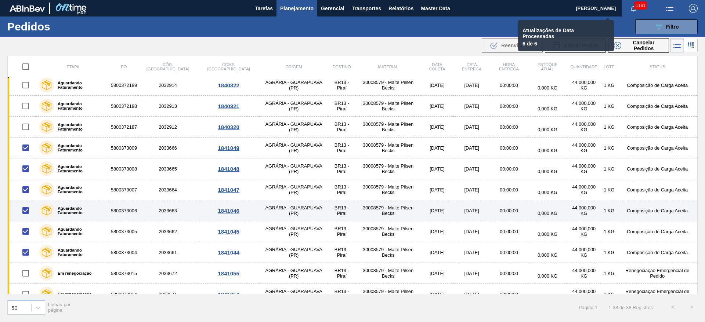
checkbox input "false"
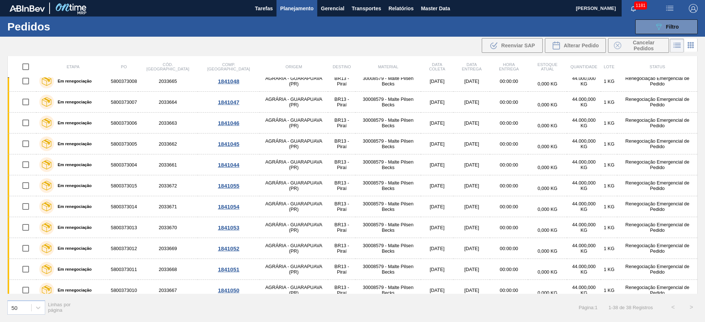
scroll to position [359, 0]
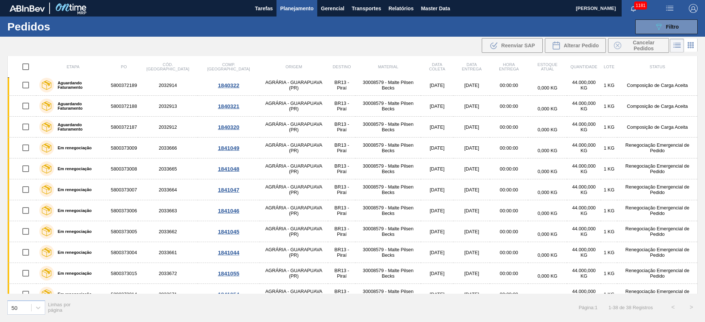
click at [284, 12] on span "Planejamento" at bounding box center [296, 8] width 33 height 9
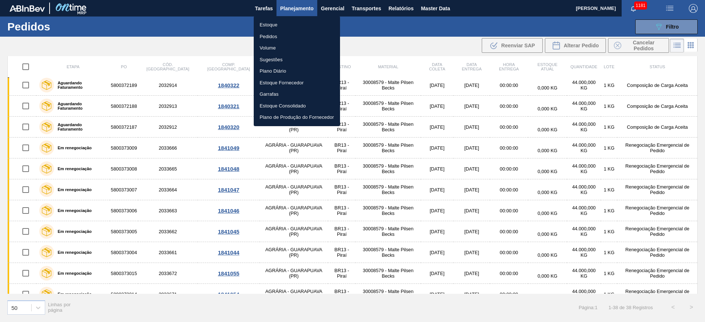
click at [267, 26] on li "Estoque" at bounding box center [297, 25] width 86 height 12
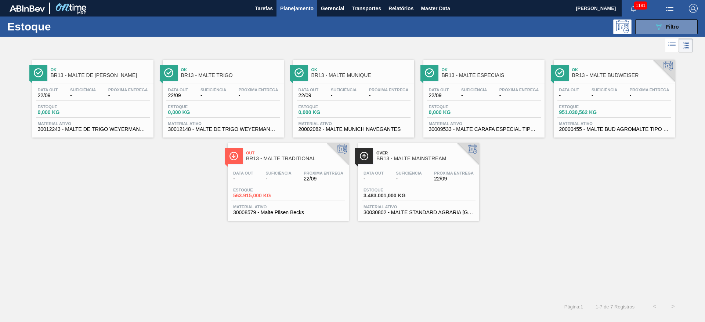
click at [276, 188] on span "Estoque" at bounding box center [258, 190] width 51 height 4
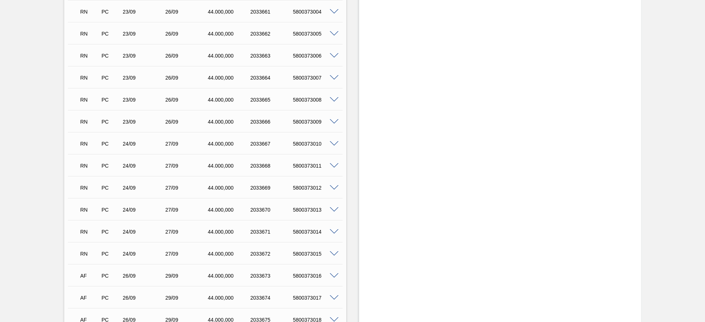
scroll to position [711, 0]
click at [335, 117] on span at bounding box center [334, 120] width 9 height 6
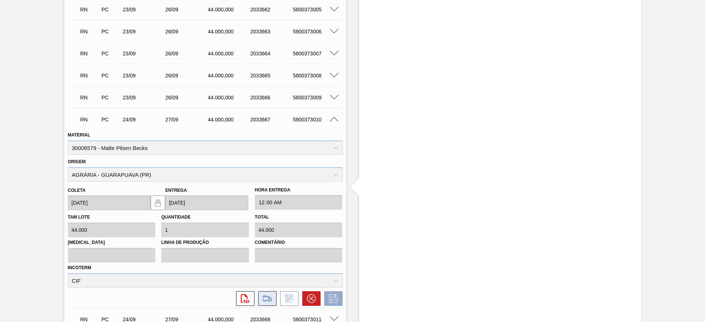
click at [261, 298] on icon at bounding box center [267, 298] width 12 height 9
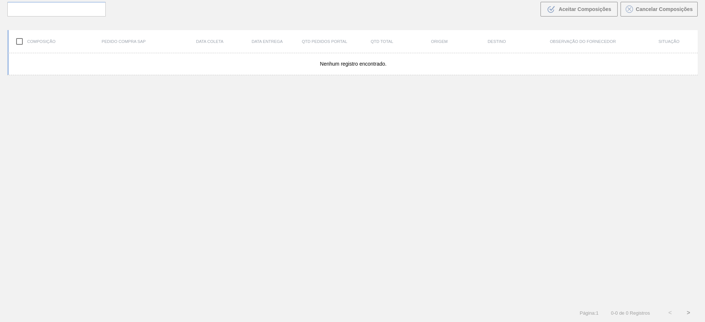
scroll to position [53, 0]
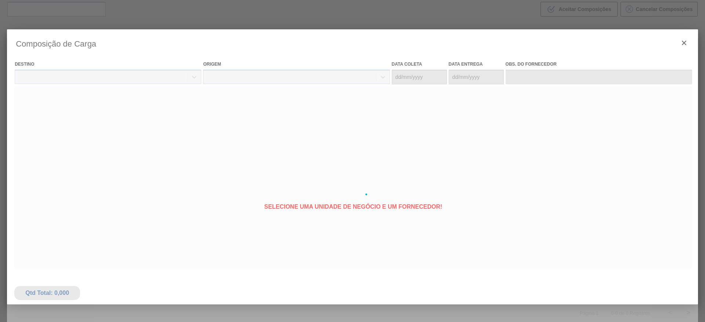
type coleta "[DATE]"
type entrega "[DATE]"
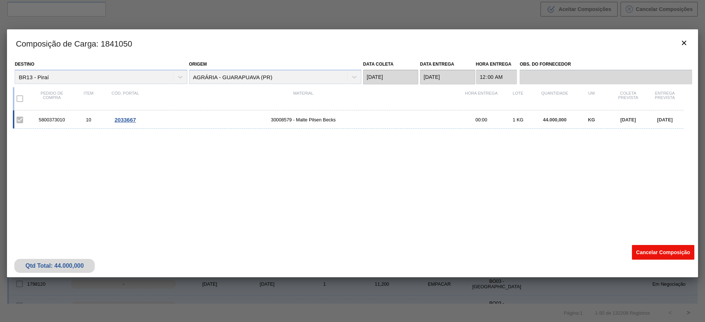
click at [653, 251] on button "Cancelar Composição" at bounding box center [662, 252] width 62 height 15
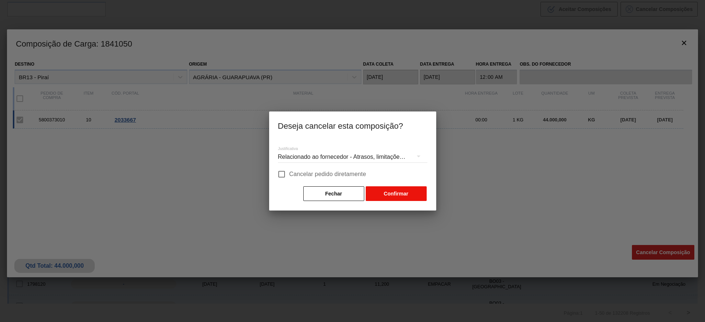
click at [401, 191] on button "Confirmar" at bounding box center [395, 193] width 61 height 15
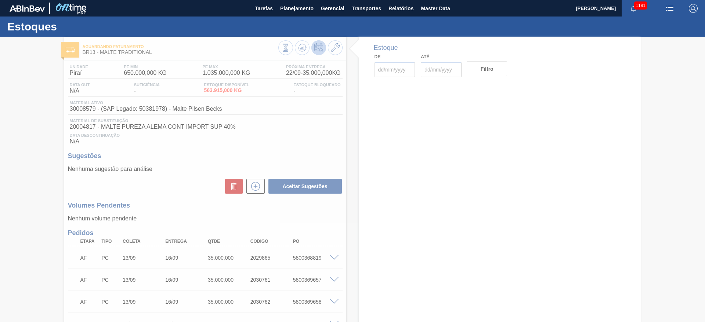
type input "[DATE]"
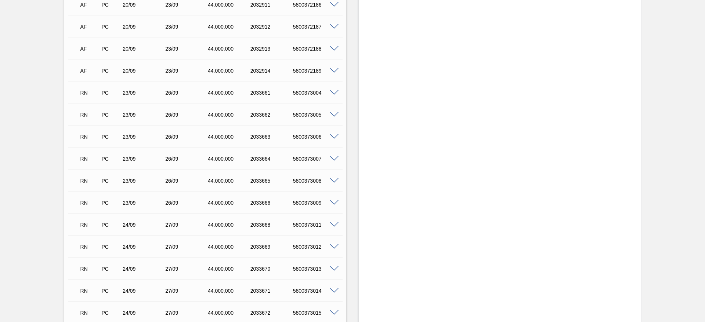
scroll to position [799, 0]
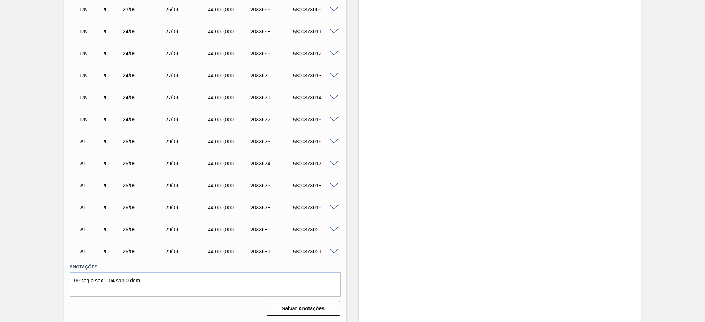
click at [333, 118] on span at bounding box center [334, 120] width 9 height 6
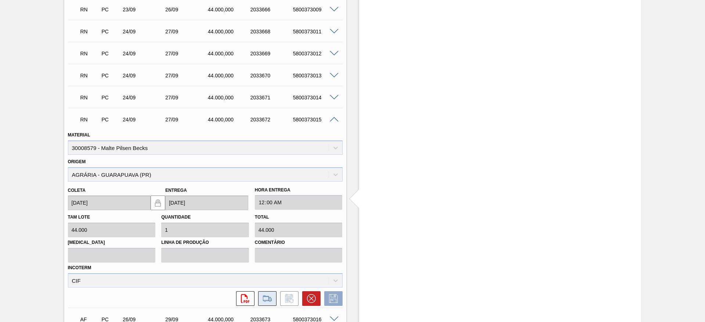
click at [266, 300] on icon at bounding box center [267, 298] width 9 height 6
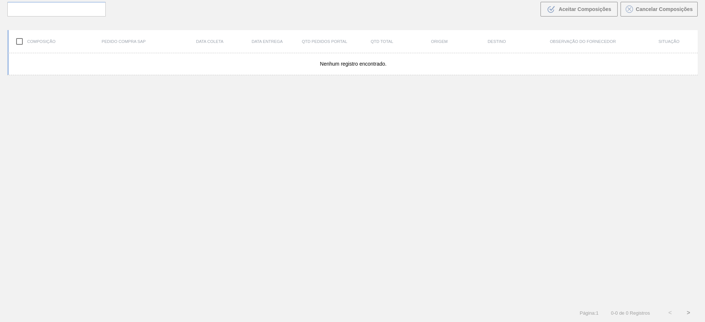
scroll to position [53, 0]
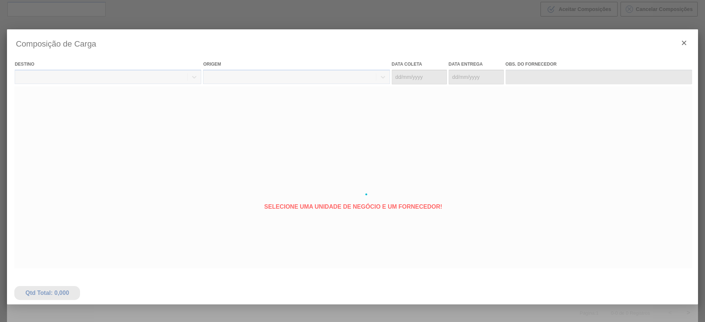
type coleta "[DATE]"
type entrega "[DATE]"
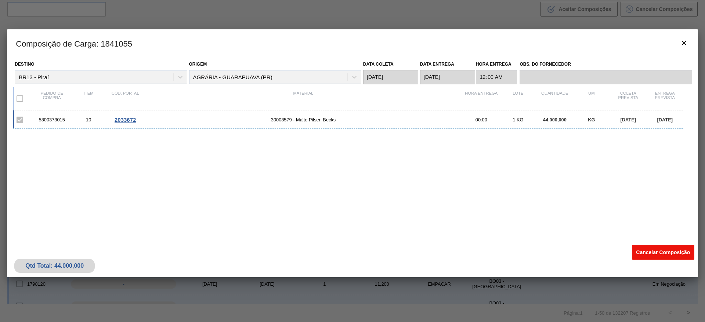
click at [652, 250] on button "Cancelar Composição" at bounding box center [662, 252] width 62 height 15
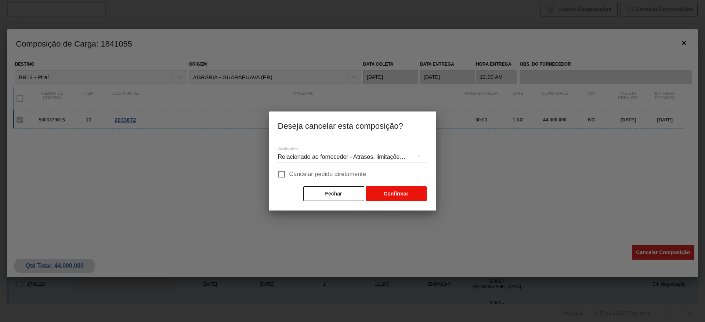
click at [389, 193] on button "Confirmar" at bounding box center [395, 193] width 61 height 15
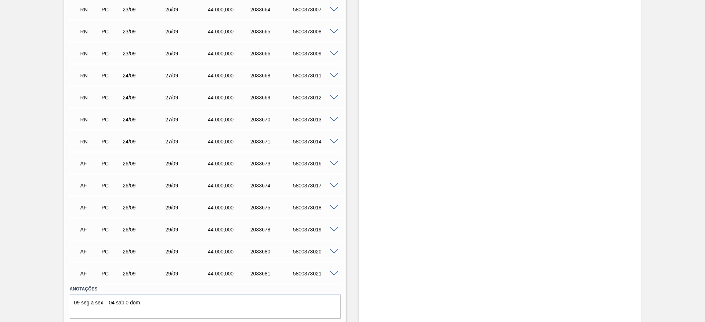
scroll to position [777, 0]
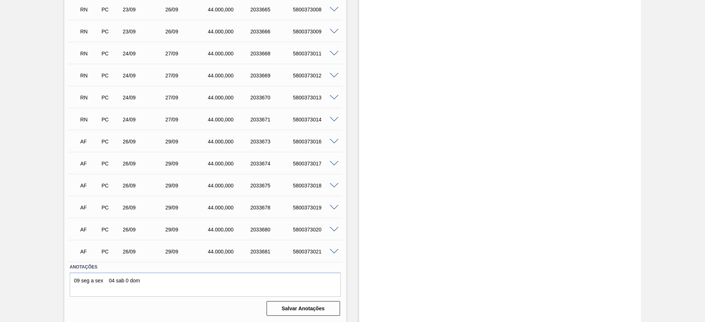
click at [332, 120] on span at bounding box center [334, 120] width 9 height 6
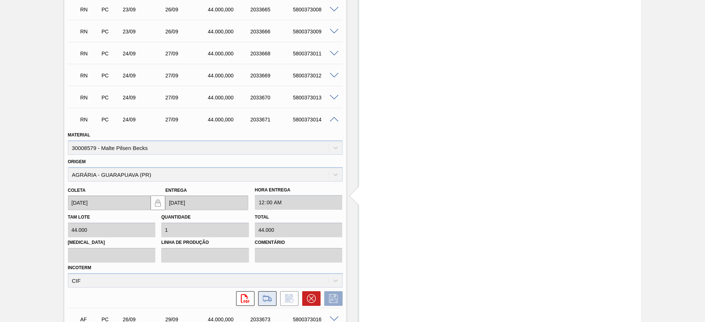
click at [266, 302] on icon at bounding box center [267, 298] width 12 height 9
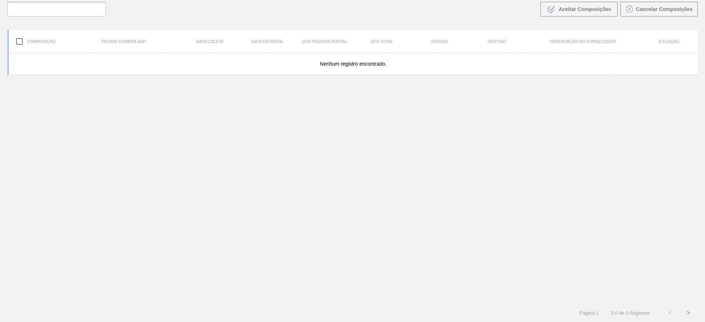
scroll to position [53, 0]
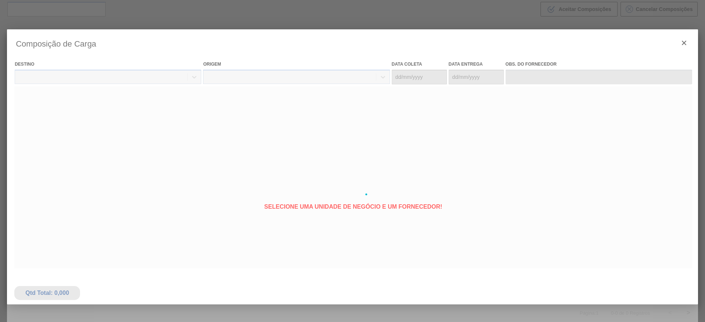
type coleta "[DATE]"
type entrega "[DATE]"
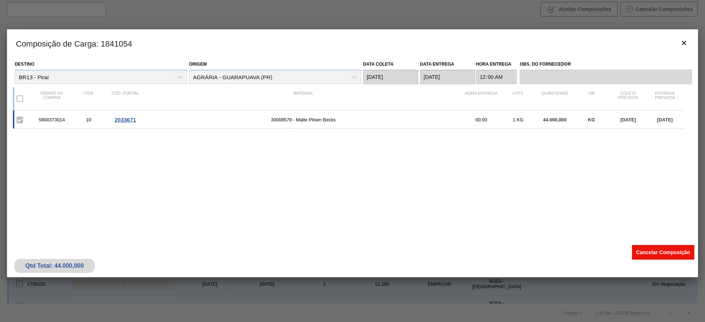
click at [651, 250] on button "Cancelar Composição" at bounding box center [662, 252] width 62 height 15
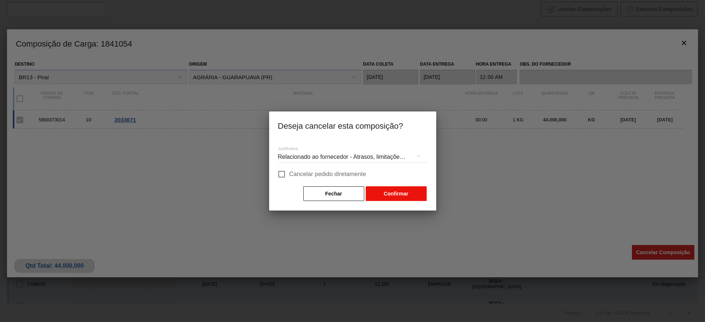
click at [389, 196] on button "Confirmar" at bounding box center [395, 193] width 61 height 15
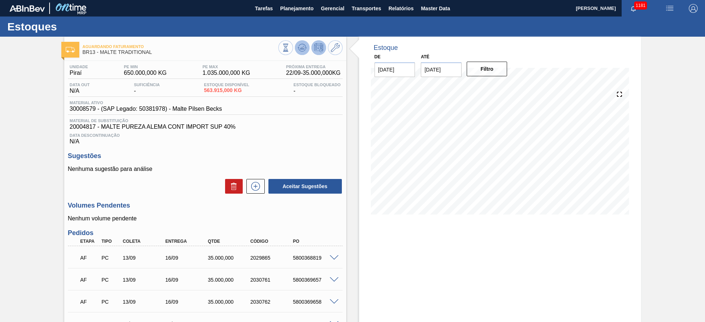
click at [300, 45] on icon at bounding box center [302, 47] width 9 height 9
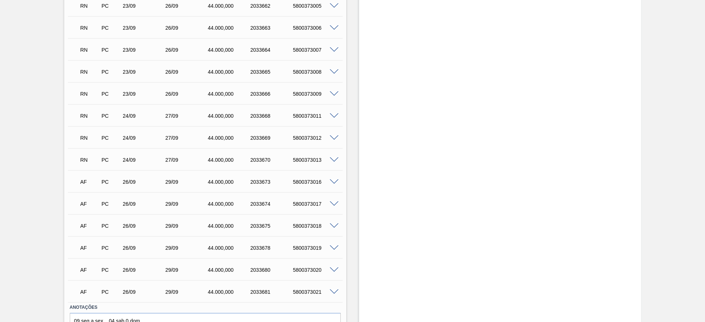
scroll to position [716, 0]
click at [334, 114] on span at bounding box center [334, 115] width 9 height 6
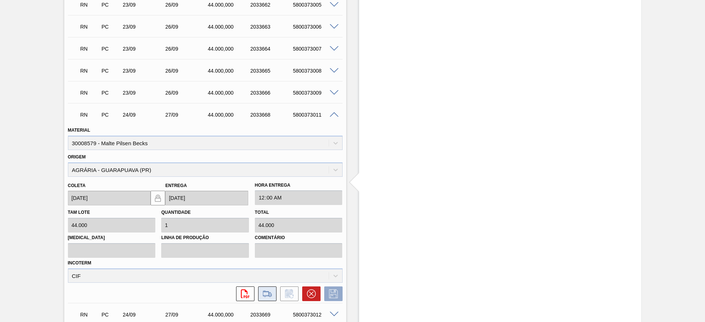
click at [266, 292] on icon at bounding box center [267, 294] width 12 height 9
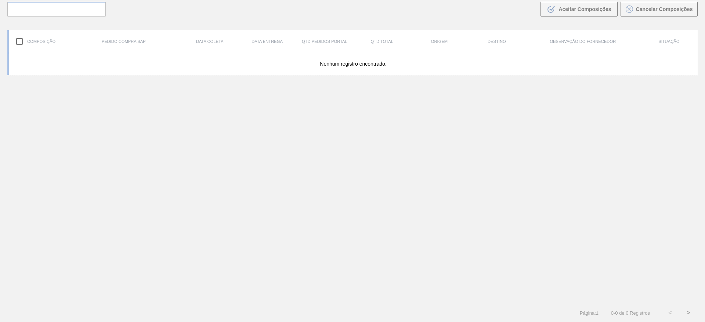
scroll to position [53, 0]
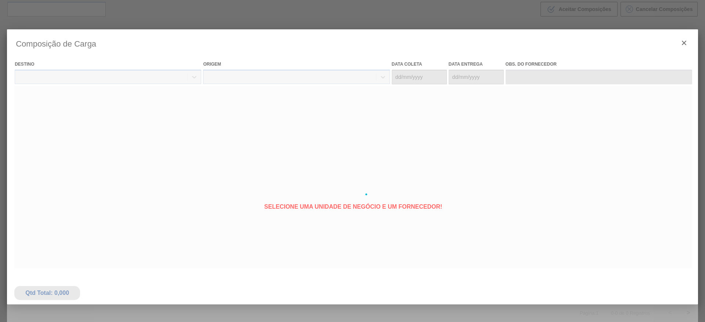
type coleta "[DATE]"
type entrega "[DATE]"
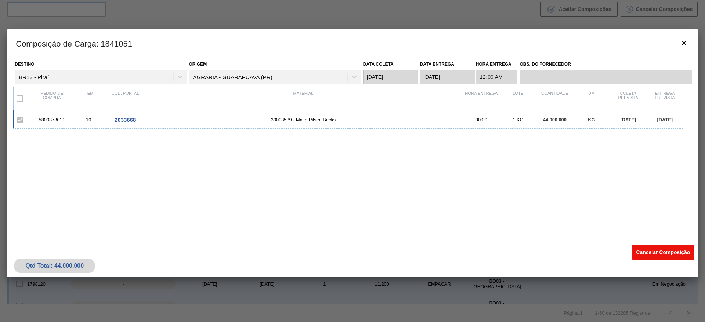
click at [652, 255] on button "Cancelar Composição" at bounding box center [662, 252] width 62 height 15
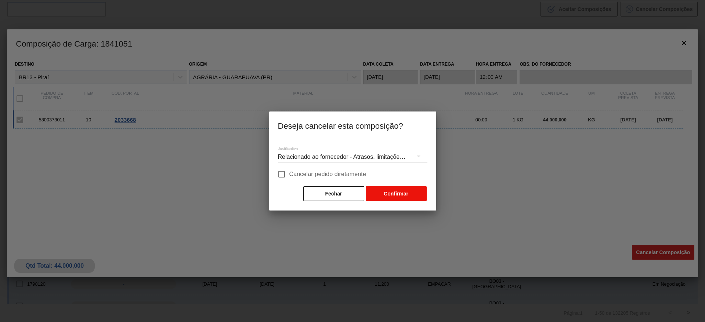
click at [378, 194] on button "Confirmar" at bounding box center [395, 193] width 61 height 15
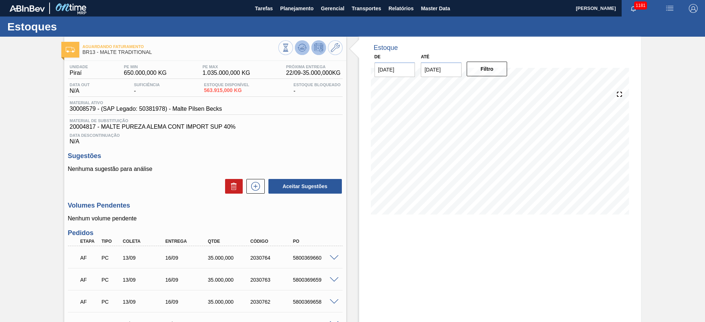
click at [300, 47] on icon at bounding box center [302, 47] width 9 height 9
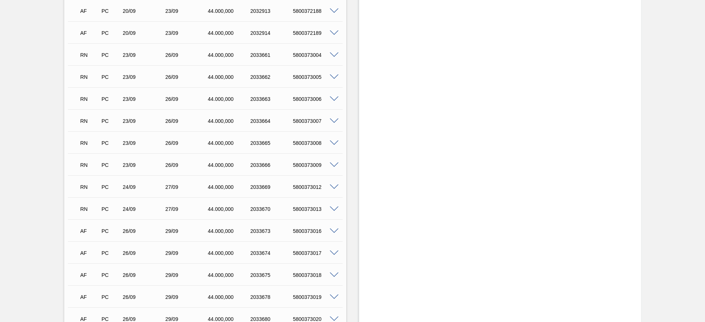
scroll to position [660, 0]
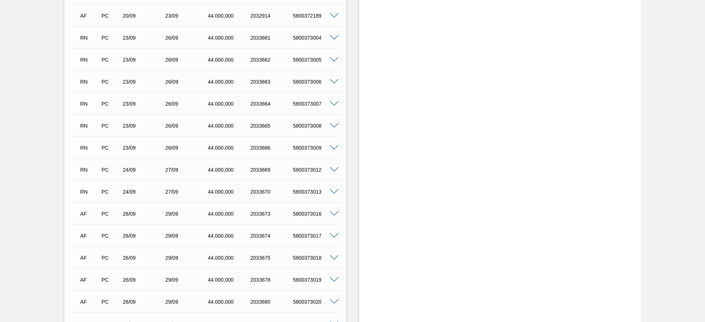
click at [333, 169] on span at bounding box center [334, 170] width 9 height 6
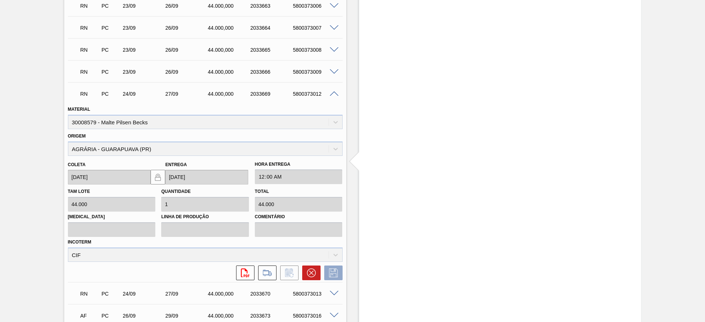
scroll to position [771, 0]
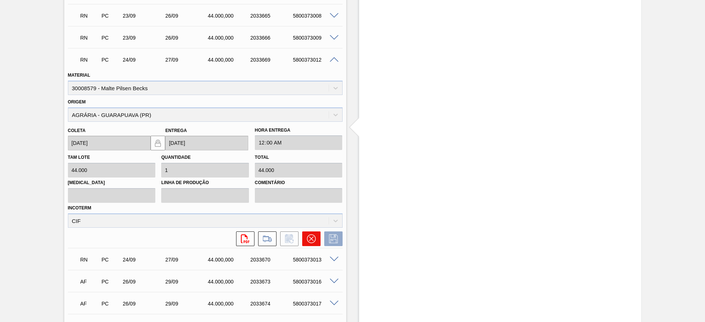
click at [309, 238] on icon at bounding box center [311, 238] width 9 height 9
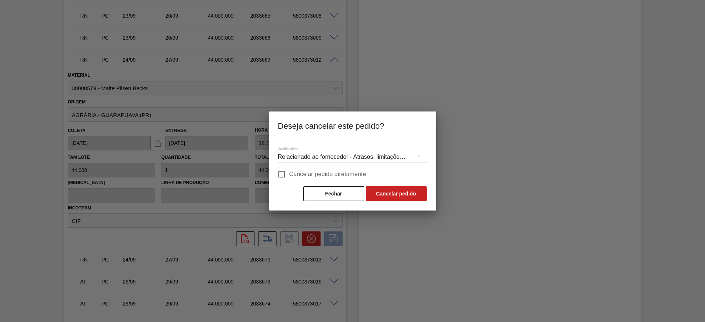
click at [335, 193] on button "Fechar" at bounding box center [333, 193] width 61 height 15
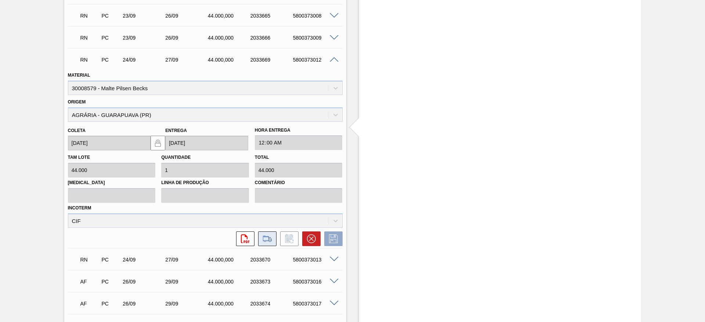
click at [270, 241] on icon at bounding box center [267, 238] width 12 height 9
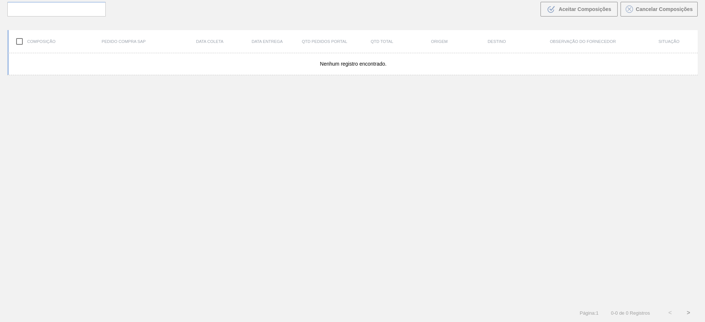
scroll to position [53, 0]
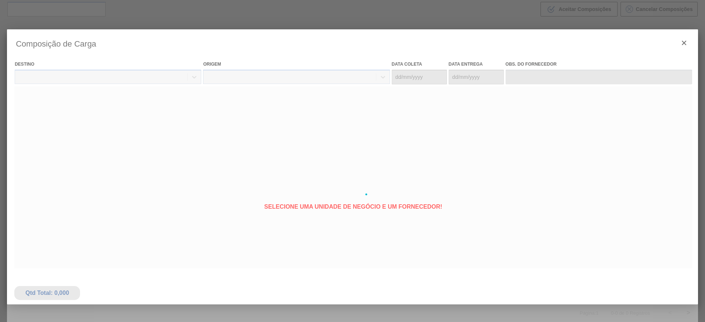
type coleta "[DATE]"
type entrega "[DATE]"
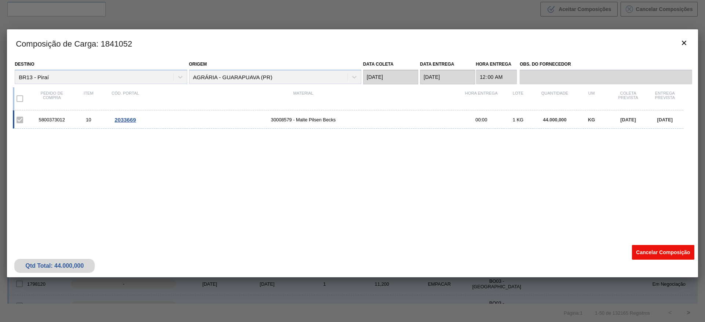
click at [643, 252] on button "Cancelar Composição" at bounding box center [662, 252] width 62 height 15
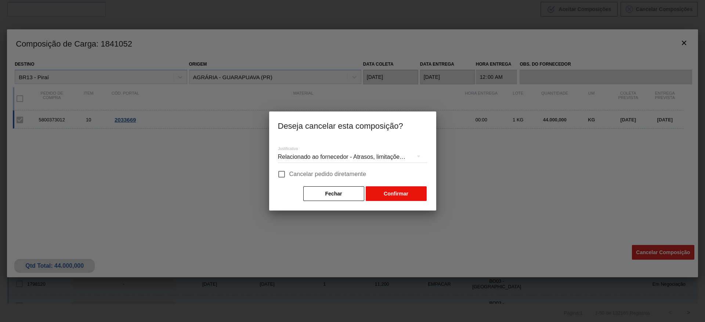
click at [399, 192] on button "Confirmar" at bounding box center [395, 193] width 61 height 15
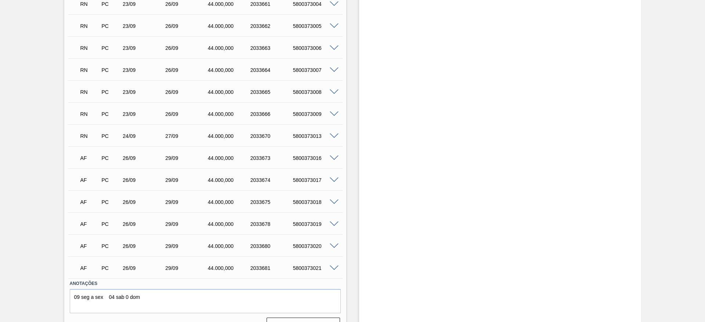
scroll to position [711, 0]
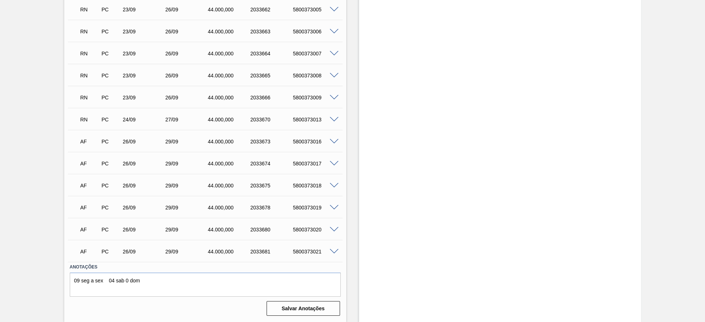
click at [334, 120] on span at bounding box center [334, 120] width 9 height 6
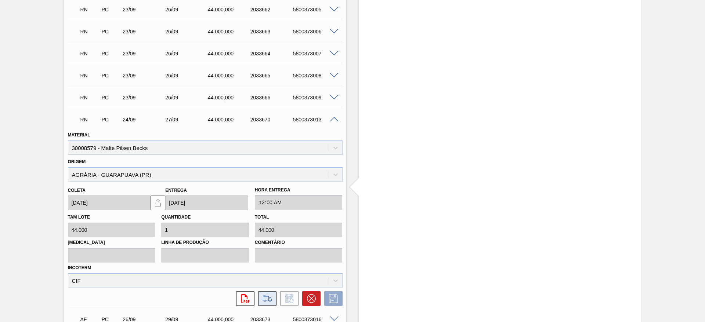
click at [263, 298] on icon at bounding box center [267, 298] width 12 height 9
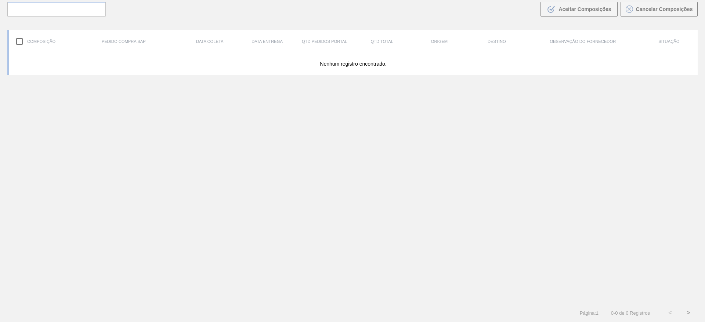
scroll to position [53, 0]
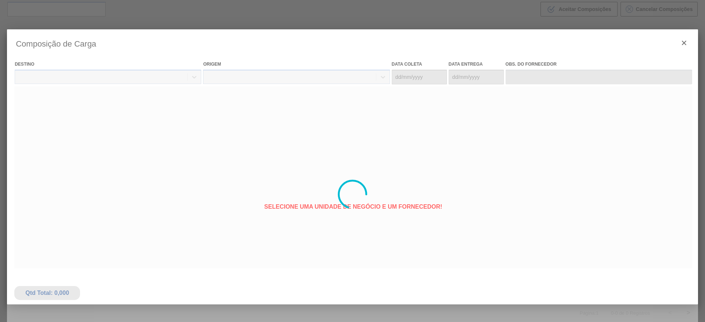
type coleta "[DATE]"
type entrega "[DATE]"
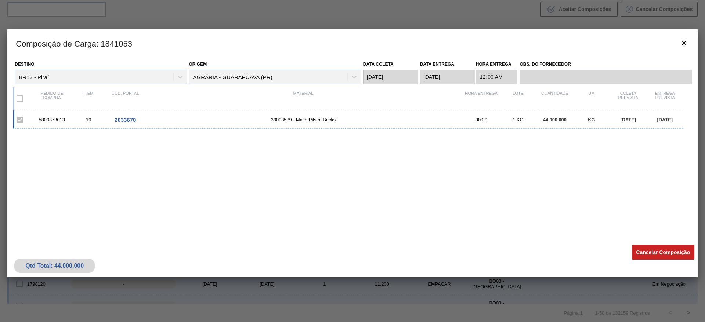
click at [652, 250] on button "Cancelar Composição" at bounding box center [662, 252] width 62 height 15
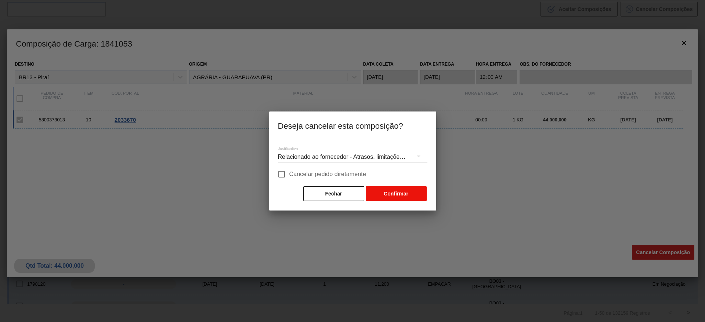
click at [389, 193] on button "Confirmar" at bounding box center [395, 193] width 61 height 15
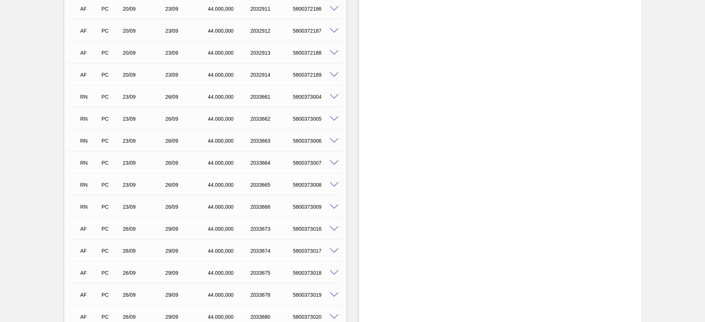
scroll to position [601, 0]
click at [335, 98] on span at bounding box center [334, 98] width 9 height 6
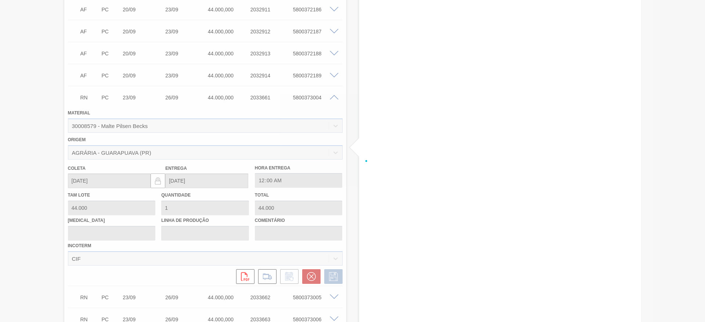
click at [335, 98] on div at bounding box center [352, 161] width 705 height 322
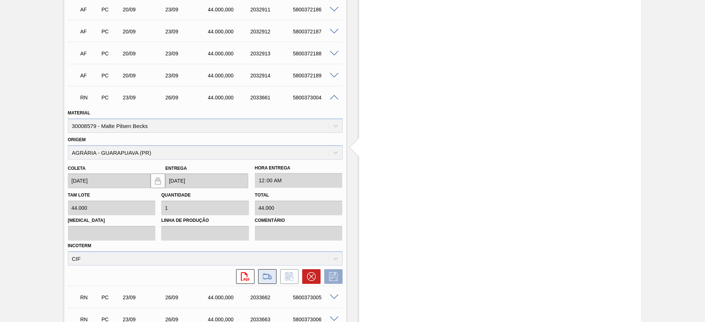
click at [268, 276] on icon at bounding box center [267, 276] width 12 height 9
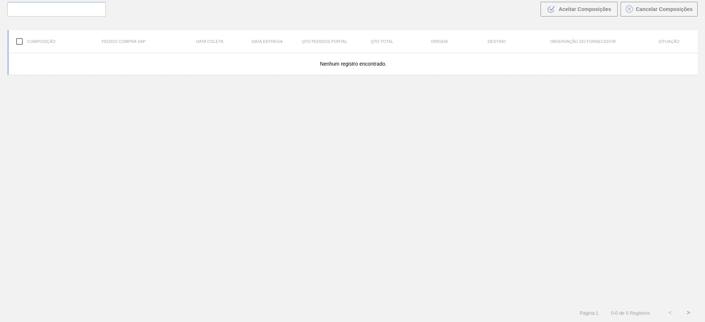
scroll to position [53, 0]
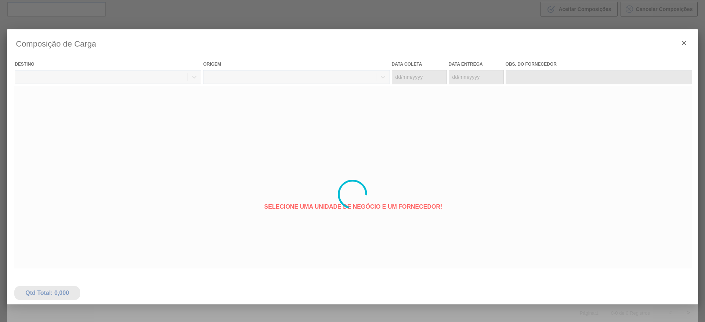
type coleta "[DATE]"
type entrega "[DATE]"
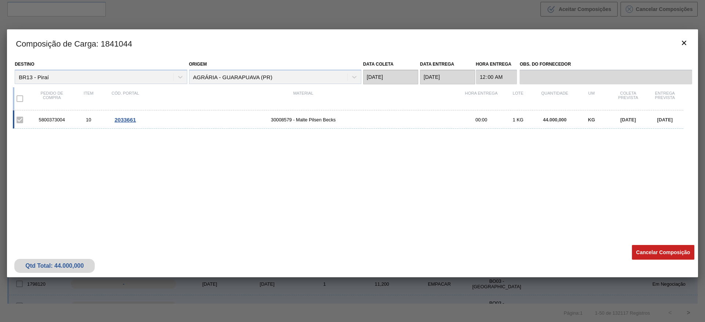
click at [651, 251] on button "Cancelar Composição" at bounding box center [662, 252] width 62 height 15
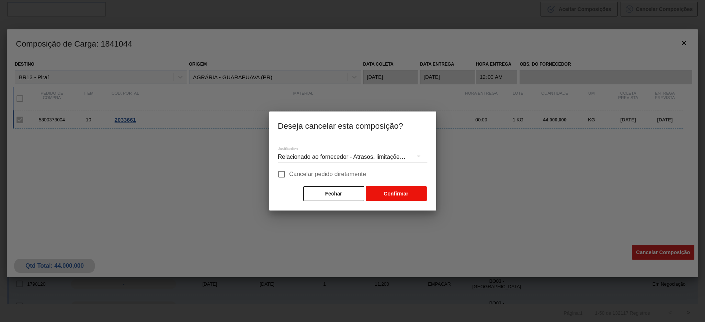
click at [386, 193] on button "Confirmar" at bounding box center [395, 193] width 61 height 15
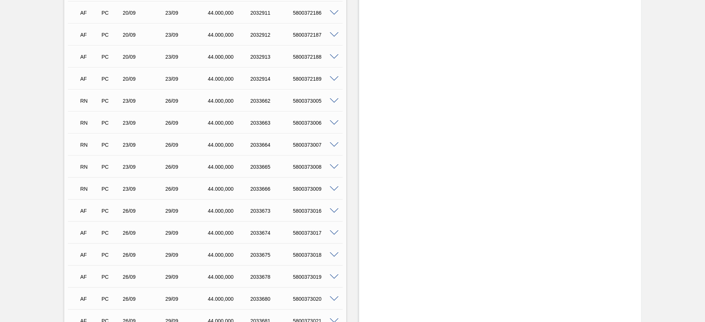
scroll to position [616, 0]
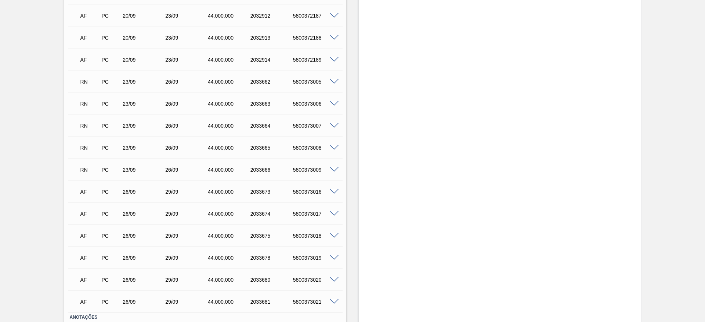
click at [332, 81] on span at bounding box center [334, 82] width 9 height 6
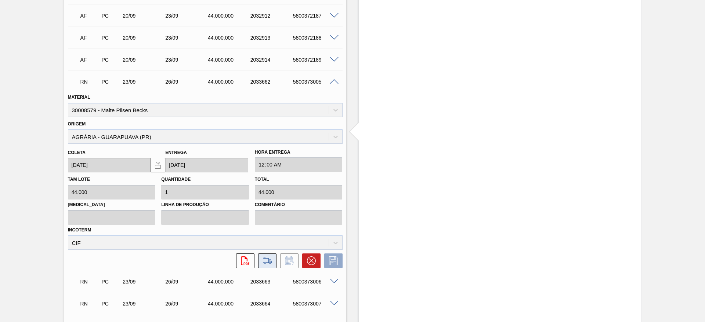
click at [263, 262] on icon at bounding box center [267, 261] width 9 height 6
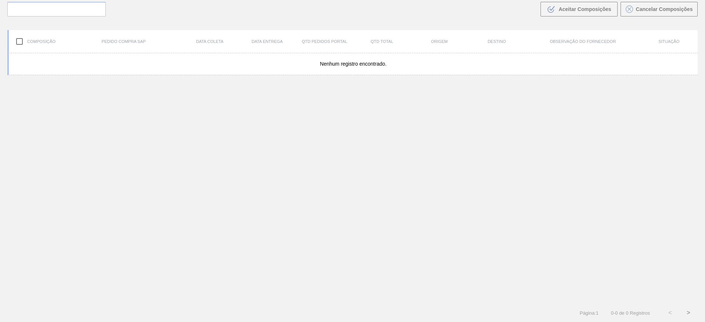
scroll to position [53, 0]
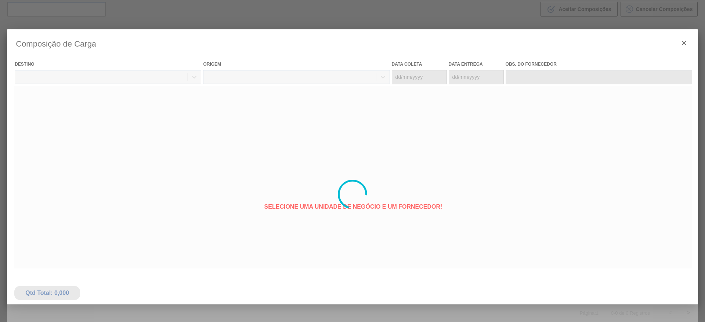
type coleta "[DATE]"
type entrega "[DATE]"
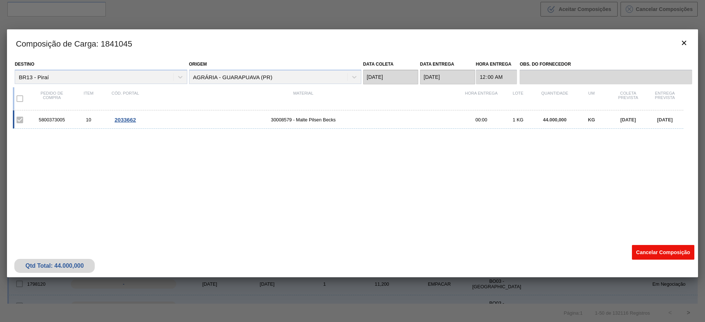
click at [651, 247] on button "Cancelar Composição" at bounding box center [662, 252] width 62 height 15
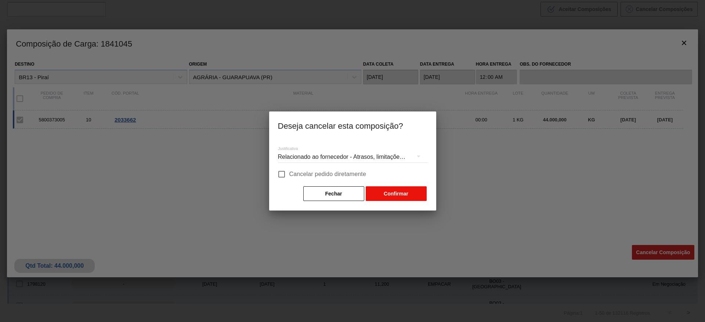
click at [382, 192] on button "Confirmar" at bounding box center [395, 193] width 61 height 15
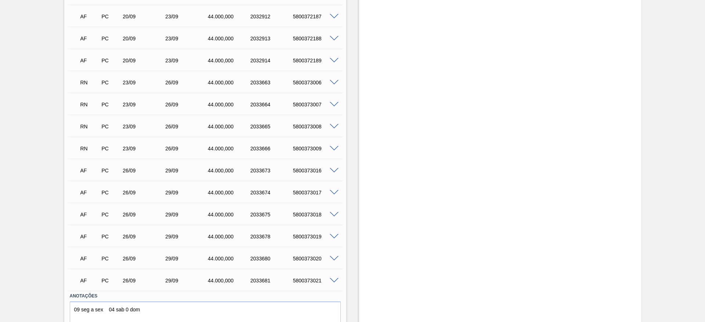
scroll to position [616, 0]
click at [332, 149] on span at bounding box center [334, 148] width 9 height 6
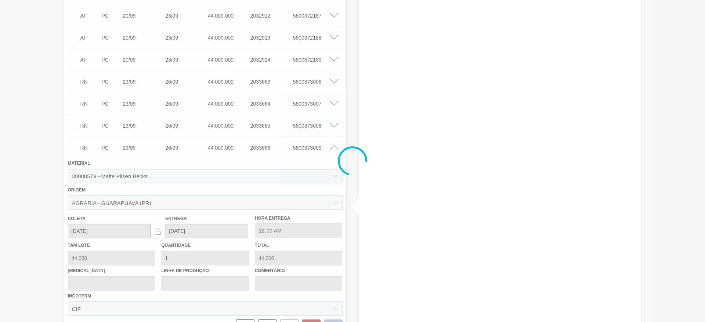
click at [15, 228] on div at bounding box center [352, 161] width 705 height 322
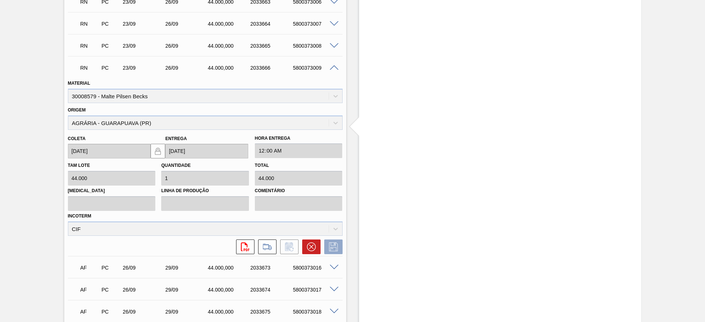
scroll to position [705, 0]
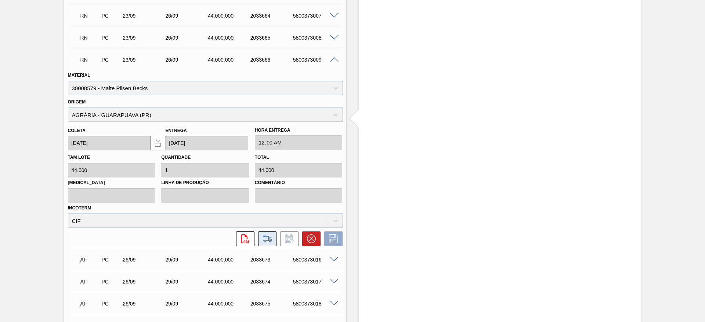
click at [266, 239] on icon at bounding box center [267, 238] width 12 height 9
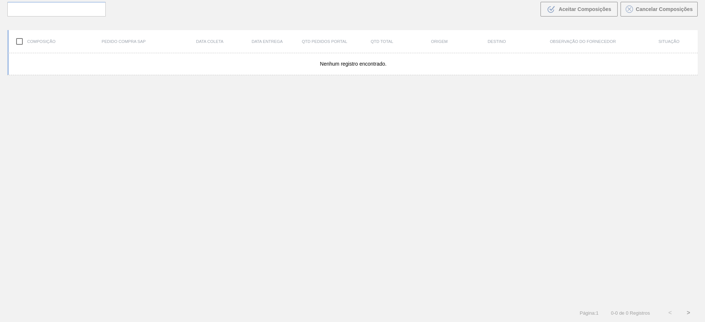
scroll to position [53, 0]
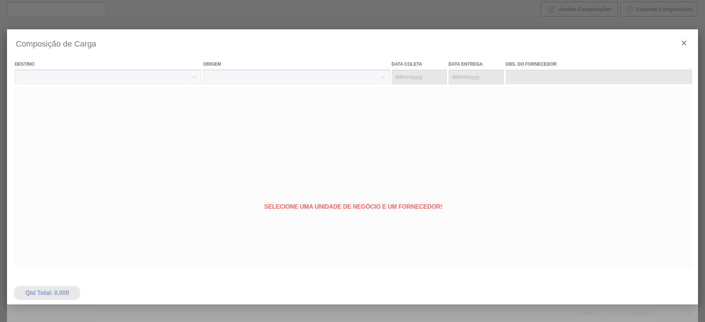
type coleta "[DATE]"
type entrega "[DATE]"
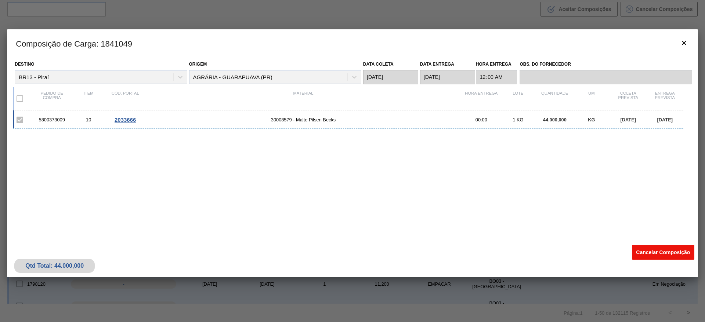
click at [668, 254] on button "Cancelar Composição" at bounding box center [662, 252] width 62 height 15
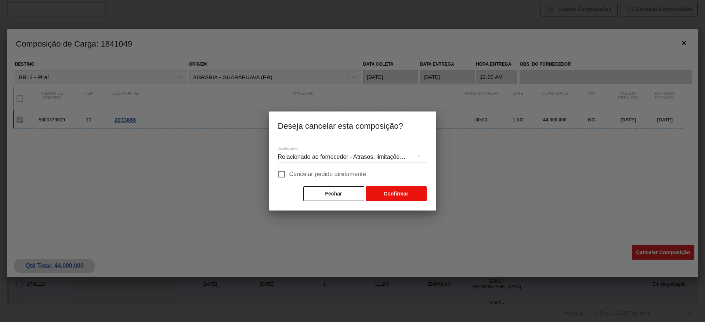
click at [391, 196] on button "Confirmar" at bounding box center [395, 193] width 61 height 15
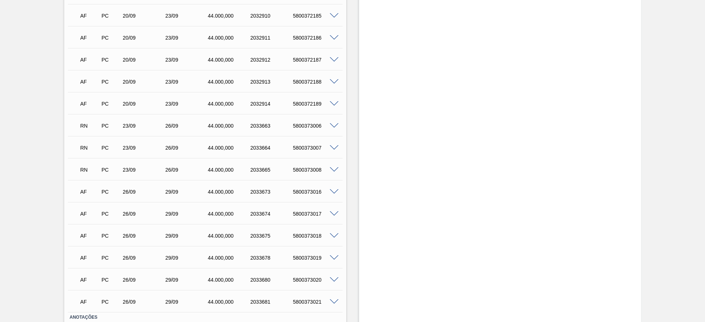
scroll to position [594, 0]
click at [330, 147] on span at bounding box center [334, 148] width 9 height 6
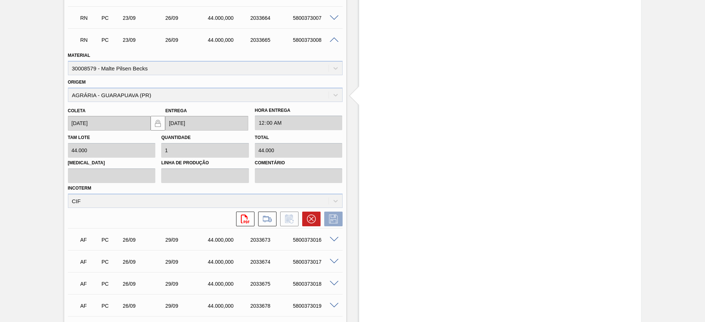
scroll to position [727, 0]
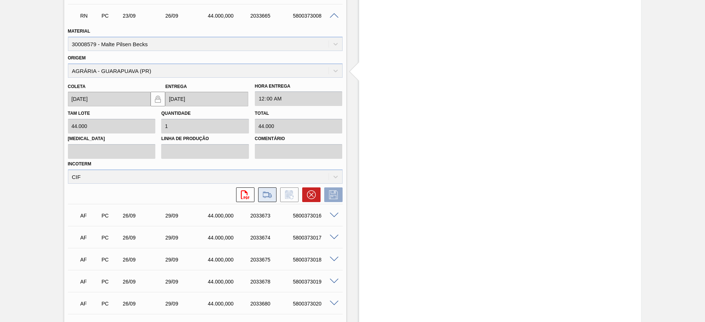
click at [266, 194] on icon at bounding box center [267, 194] width 12 height 9
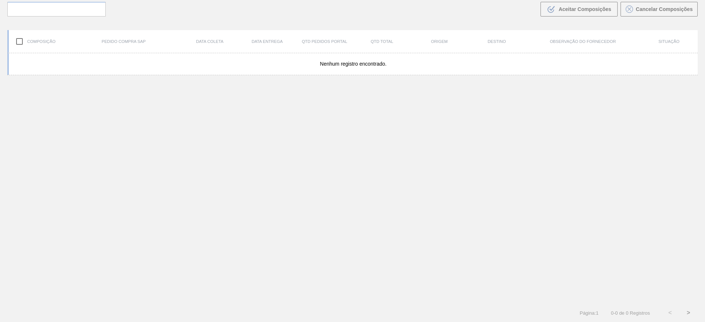
scroll to position [53, 0]
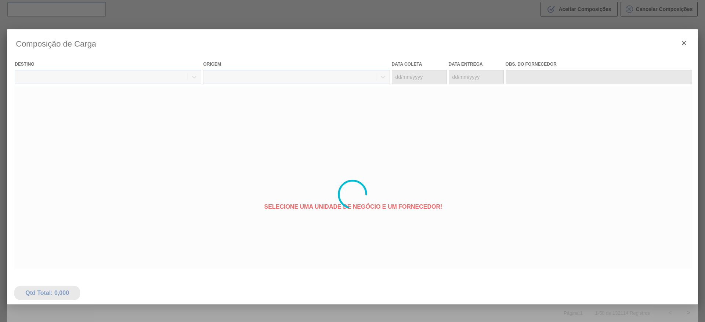
type coleta "[DATE]"
type entrega "[DATE]"
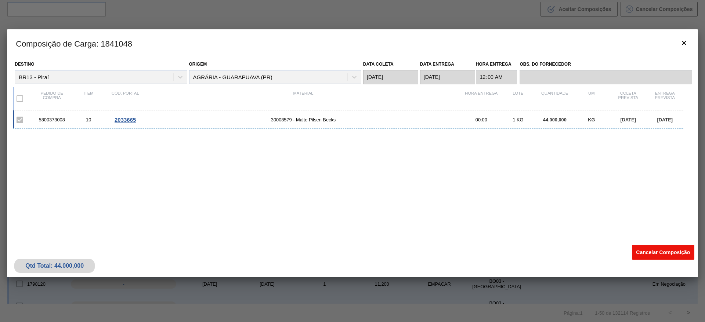
click at [648, 254] on button "Cancelar Composição" at bounding box center [662, 252] width 62 height 15
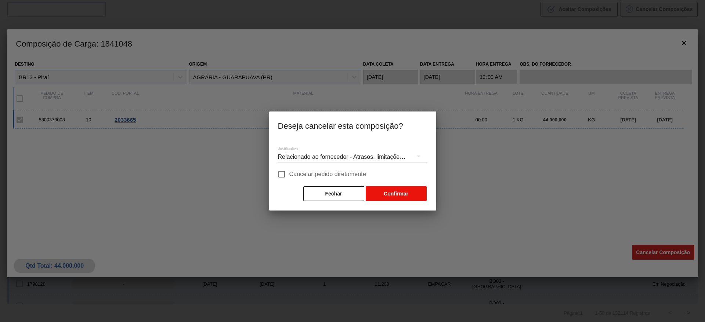
click at [387, 187] on button "Confirmar" at bounding box center [395, 193] width 61 height 15
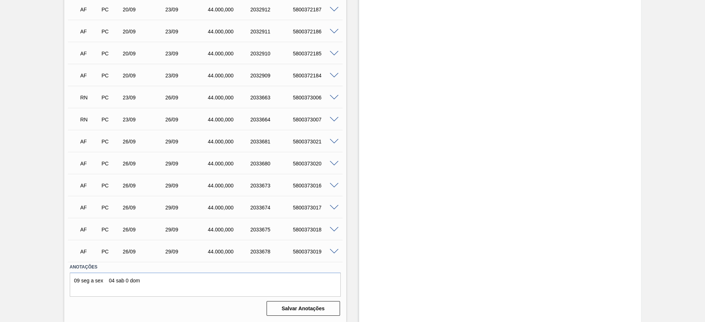
scroll to position [579, 0]
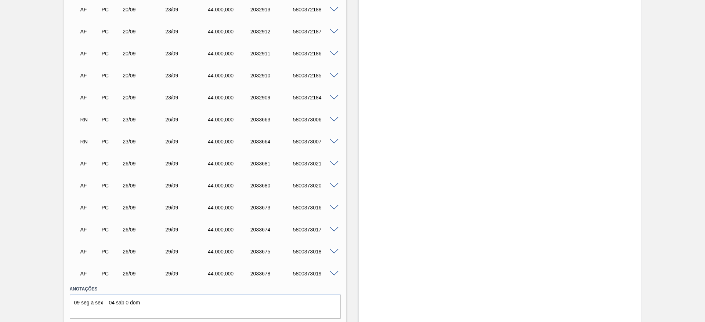
click at [334, 120] on span at bounding box center [334, 120] width 9 height 6
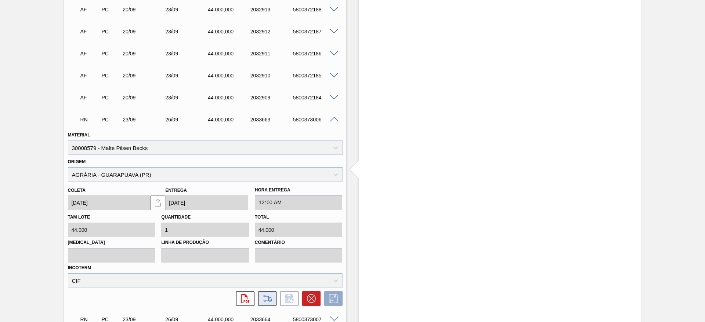
click at [264, 302] on icon at bounding box center [267, 298] width 12 height 9
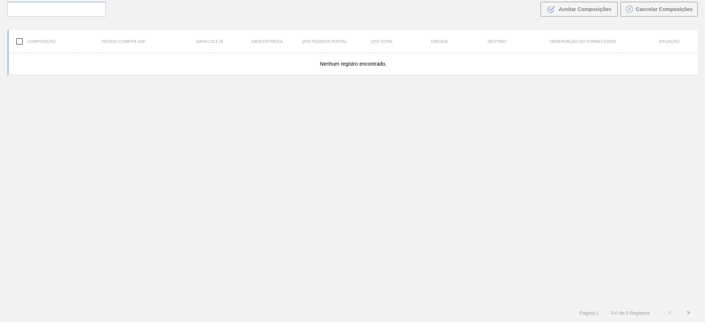
scroll to position [53, 0]
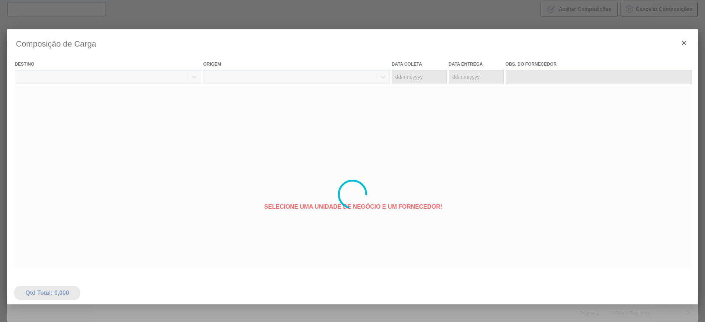
type coleta "[DATE]"
type entrega "[DATE]"
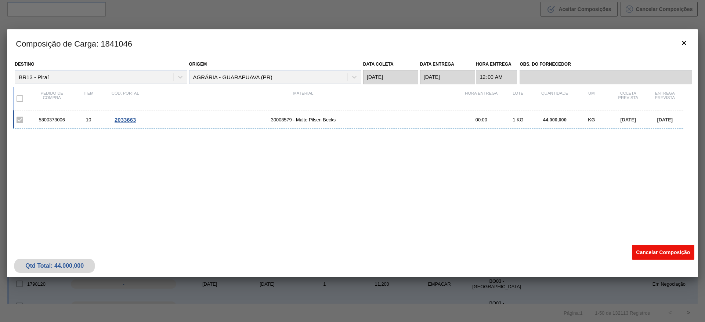
click at [648, 252] on button "Cancelar Composição" at bounding box center [662, 252] width 62 height 15
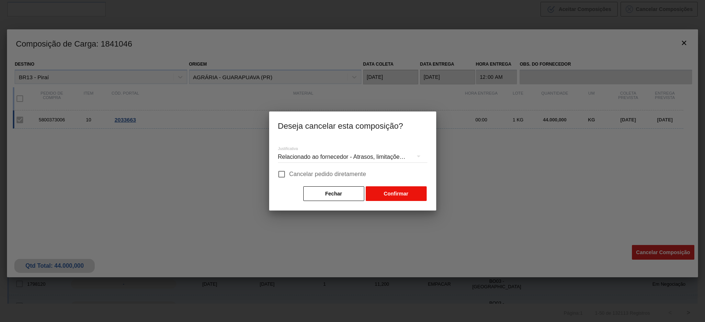
click at [383, 193] on button "Confirmar" at bounding box center [395, 193] width 61 height 15
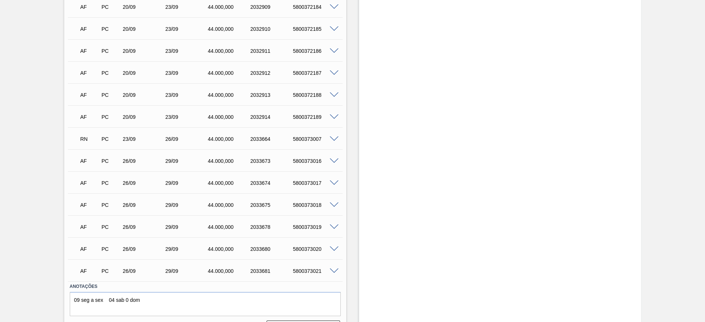
scroll to position [557, 0]
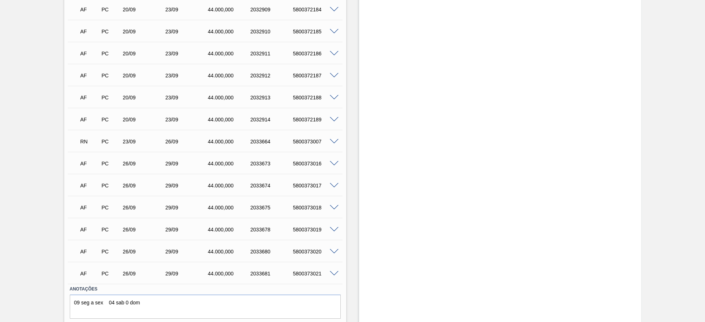
click at [334, 141] on span at bounding box center [334, 142] width 9 height 6
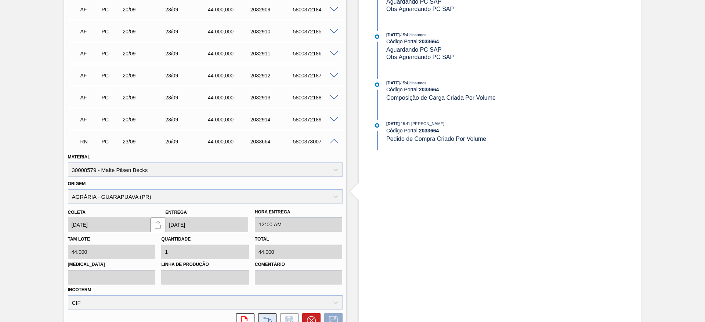
click at [269, 316] on icon at bounding box center [267, 320] width 12 height 9
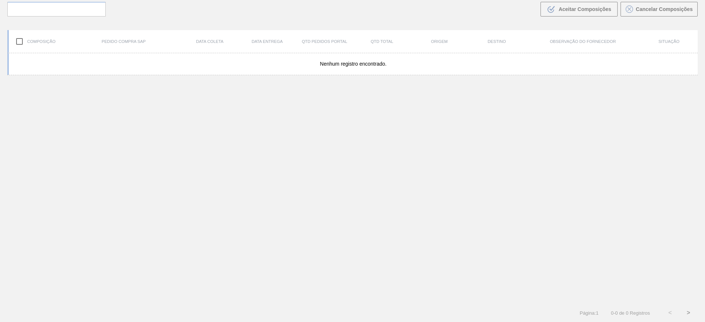
scroll to position [53, 0]
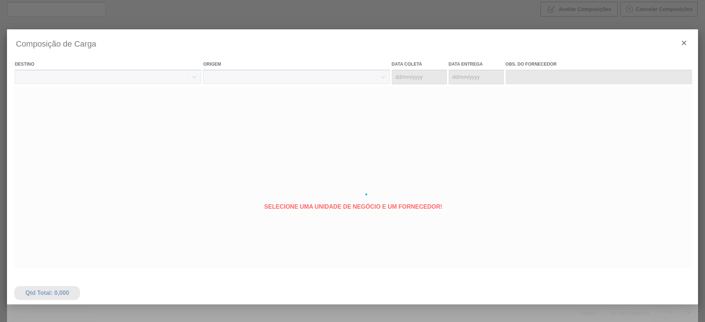
type coleta "[DATE]"
type entrega "[DATE]"
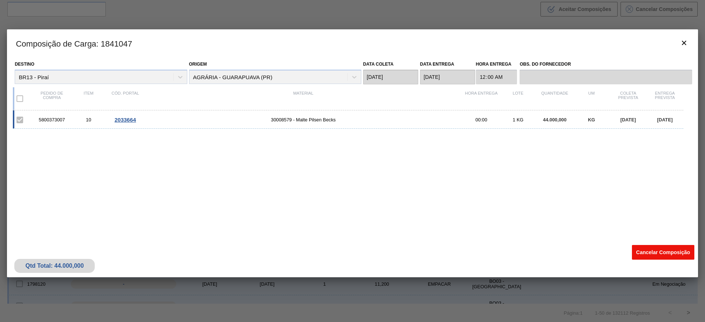
click at [650, 254] on button "Cancelar Composição" at bounding box center [662, 252] width 62 height 15
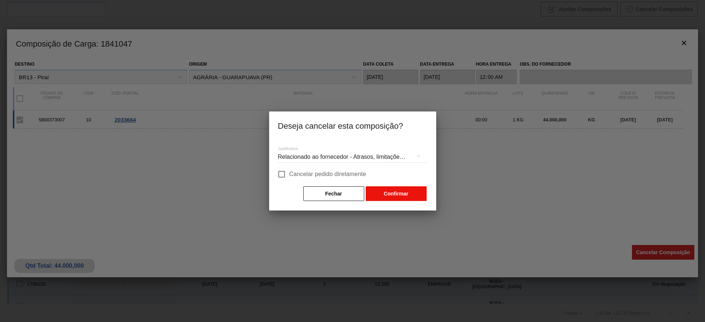
click at [398, 194] on button "Confirmar" at bounding box center [395, 193] width 61 height 15
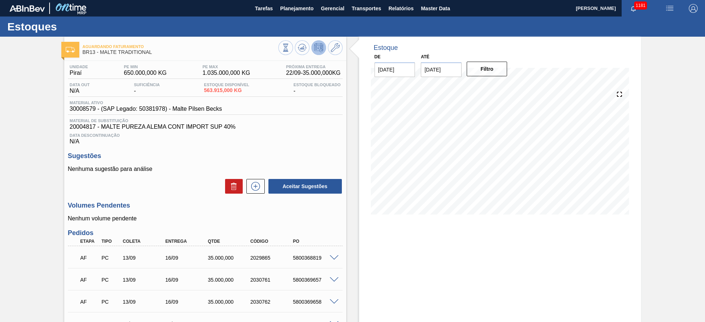
click at [287, 14] on button "Planejamento" at bounding box center [296, 8] width 41 height 17
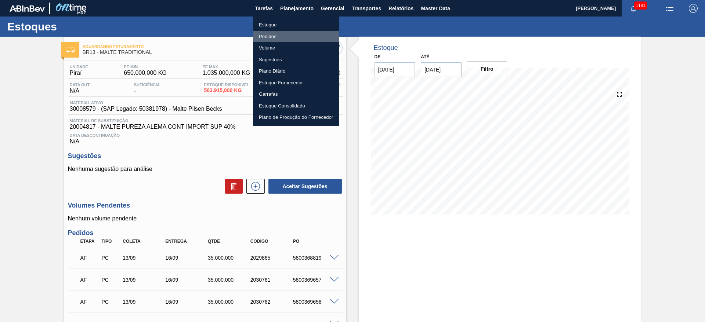
click at [265, 36] on li "Pedidos" at bounding box center [296, 37] width 86 height 12
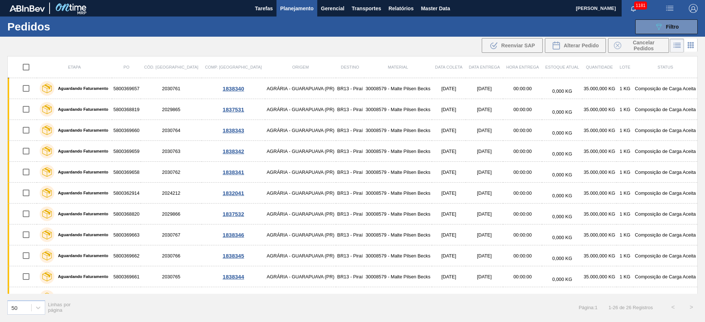
drag, startPoint x: 698, startPoint y: 126, endPoint x: 702, endPoint y: 165, distance: 39.5
click at [702, 165] on div "Etapa PO Cód. Pedido Comp. Carga Origem Destino Material Data coleta Data entre…" at bounding box center [352, 188] width 705 height 265
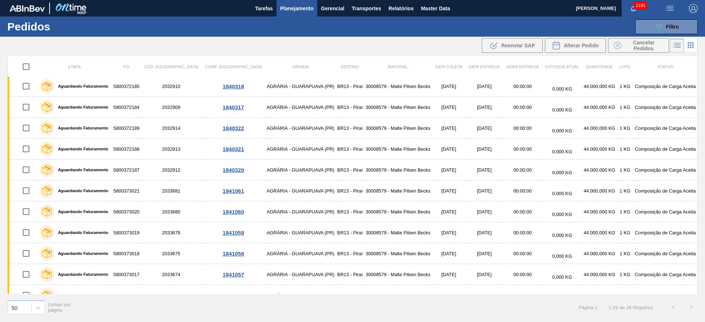
scroll to position [328, 0]
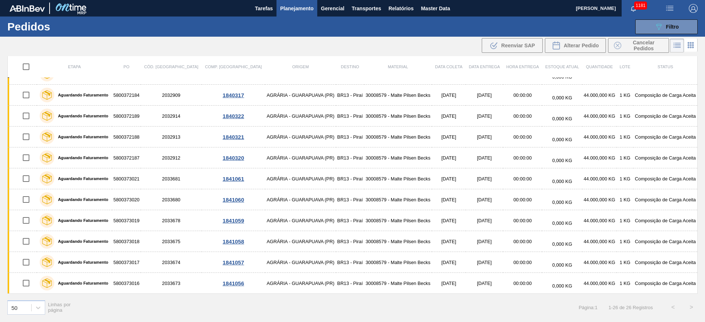
drag, startPoint x: 697, startPoint y: 208, endPoint x: 697, endPoint y: 198, distance: 9.9
click at [697, 198] on div "Etapa PO Cód. Pedido Comp. Carga Origem Destino Material Data coleta Data entre…" at bounding box center [352, 188] width 705 height 265
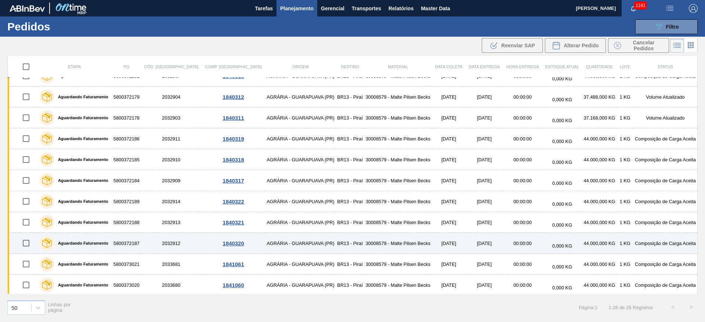
scroll to position [223, 0]
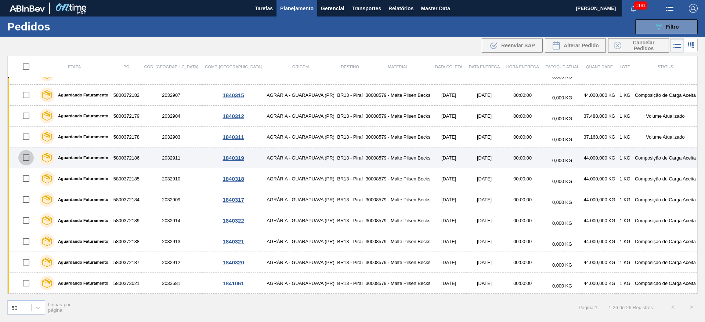
click at [24, 161] on input "checkbox" at bounding box center [25, 157] width 15 height 15
checkbox input "true"
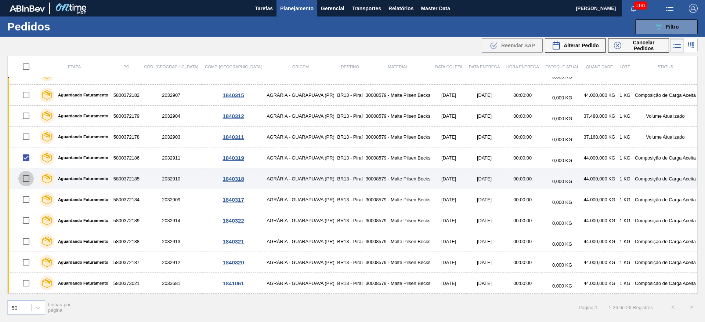
click at [27, 182] on input "checkbox" at bounding box center [25, 178] width 15 height 15
checkbox input "true"
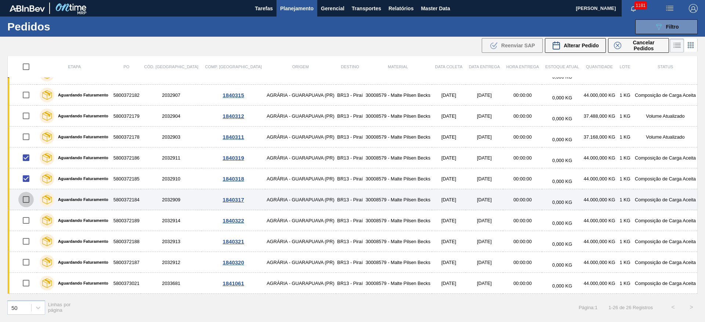
click at [28, 203] on input "checkbox" at bounding box center [25, 199] width 15 height 15
checkbox input "true"
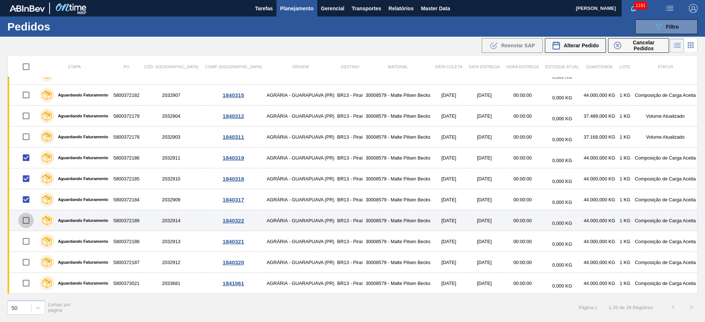
click at [27, 221] on input "checkbox" at bounding box center [25, 220] width 15 height 15
checkbox input "true"
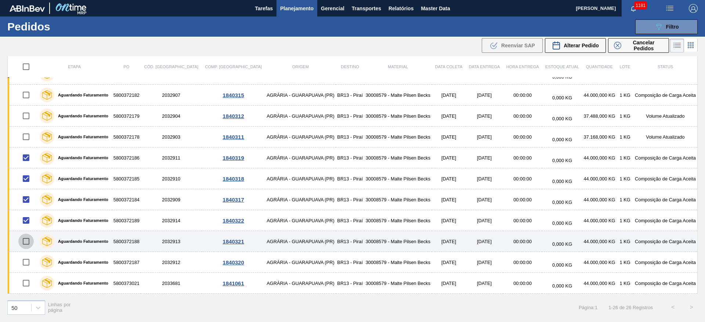
click at [25, 242] on input "checkbox" at bounding box center [25, 241] width 15 height 15
checkbox input "true"
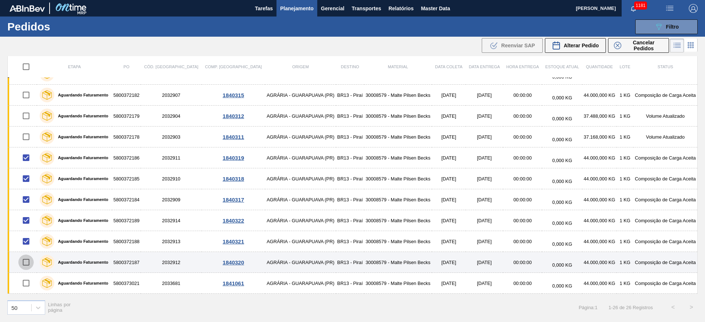
click at [25, 263] on input "checkbox" at bounding box center [25, 262] width 15 height 15
checkbox input "true"
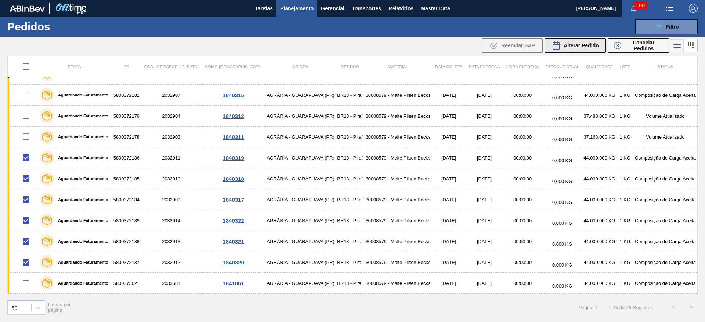
click at [567, 46] on span "Alterar Pedido" at bounding box center [580, 46] width 35 height 6
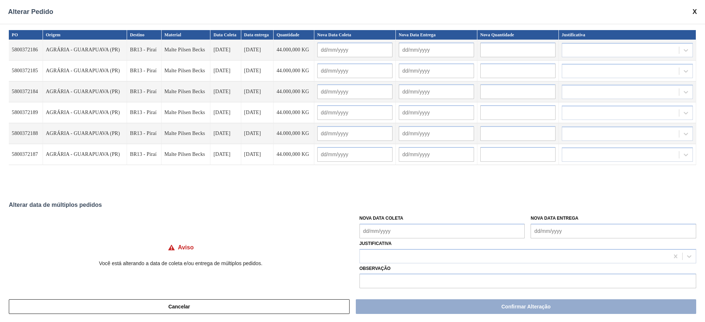
click at [66, 199] on div "PO Origem Destino Material Data Coleta Data entrega Quantidade Nova Data Coleta…" at bounding box center [352, 157] width 705 height 267
click at [331, 46] on input "text" at bounding box center [354, 50] width 75 height 15
click at [339, 69] on div "dom seg ter qua qui sex sab" at bounding box center [361, 75] width 88 height 12
click at [402, 126] on div "27" at bounding box center [397, 126] width 10 height 10
type input "[DATE]"
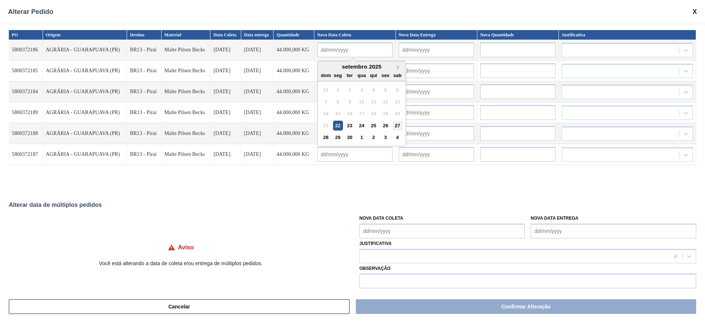
type input "[DATE]"
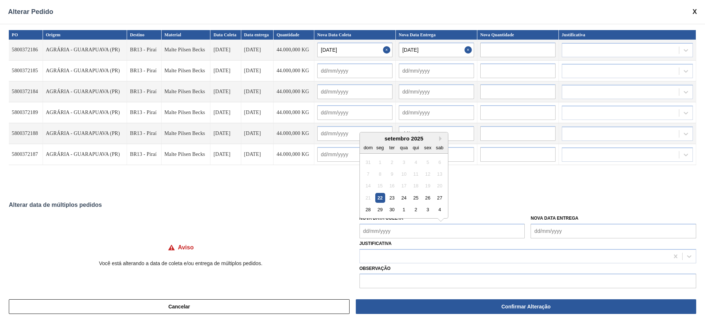
click at [362, 228] on Coleta "Nova Data Coleta" at bounding box center [441, 231] width 165 height 15
click at [395, 138] on div "setembro 2025" at bounding box center [404, 138] width 88 height 6
click at [438, 197] on div "27" at bounding box center [439, 198] width 10 height 10
type Coleta "[DATE]"
type input "[DATE]"
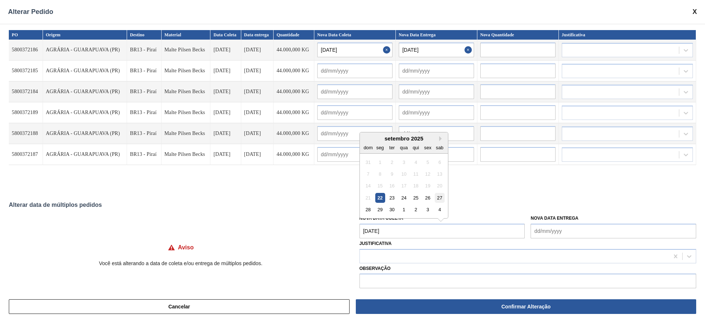
type input "[DATE]"
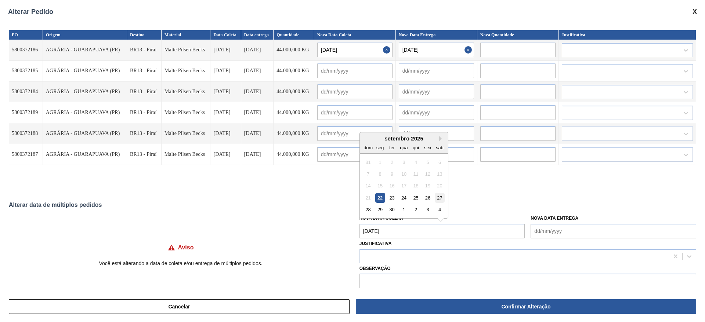
type input "[DATE]"
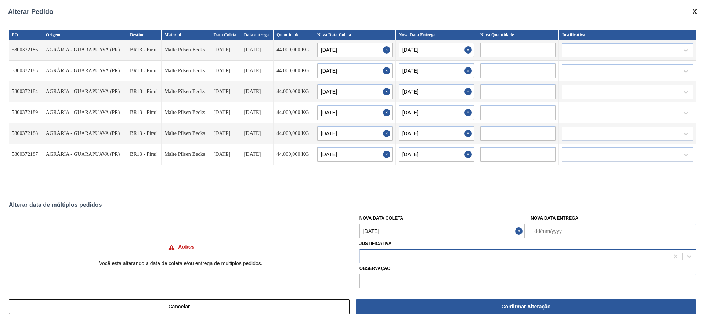
click at [385, 260] on div at bounding box center [514, 256] width 309 height 11
type input "ou"
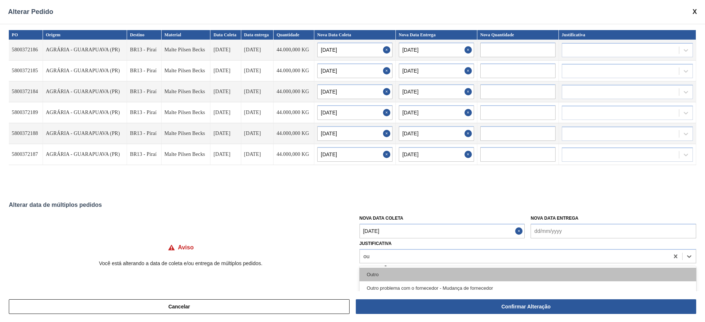
click at [378, 277] on div "Outro" at bounding box center [527, 275] width 336 height 14
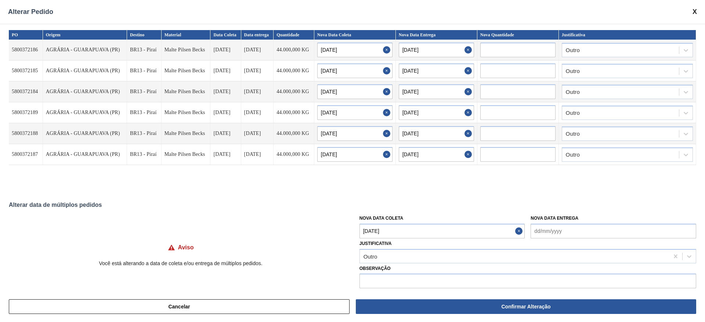
click at [268, 192] on div "PO Origem Destino Material Data Coleta Data entrega Quantidade Nova Data Coleta…" at bounding box center [352, 157] width 705 height 267
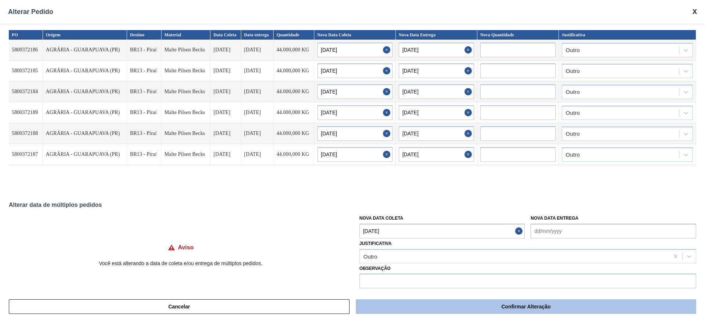
click at [432, 308] on button "Confirmar Alteração" at bounding box center [526, 306] width 340 height 15
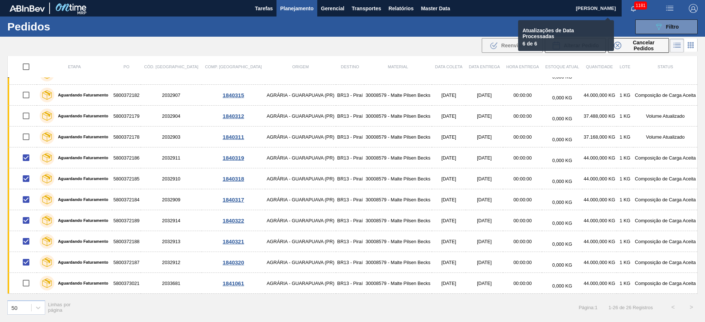
checkbox input "false"
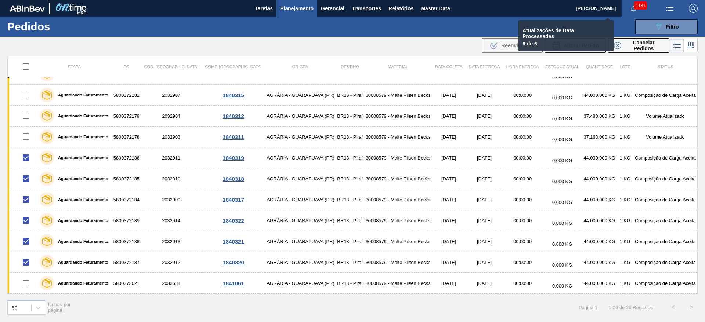
checkbox input "false"
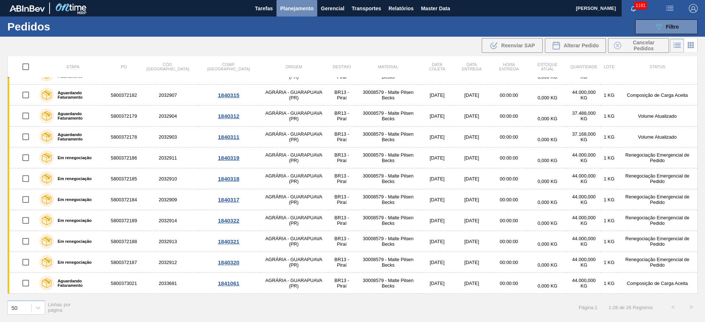
click at [295, 10] on span "Planejamento" at bounding box center [296, 8] width 33 height 9
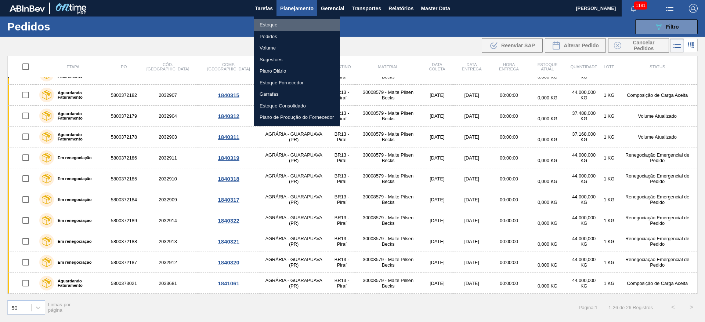
click at [263, 27] on li "Estoque" at bounding box center [297, 25] width 86 height 12
